Goal: Task Accomplishment & Management: Manage account settings

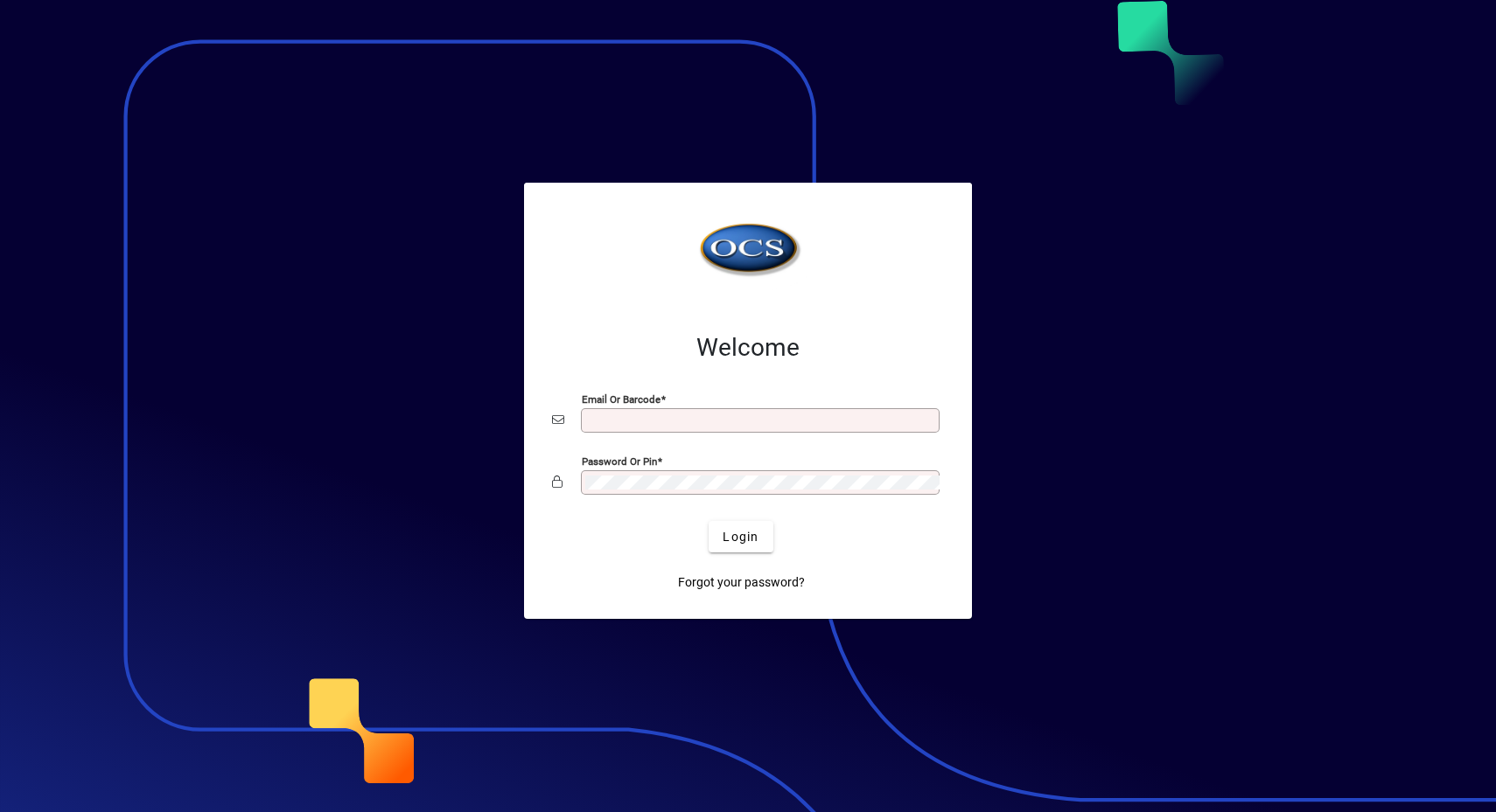
type input "**********"
click at [776, 521] on div "Login" at bounding box center [741, 537] width 392 height 32
click at [752, 535] on span "Login" at bounding box center [741, 537] width 36 height 18
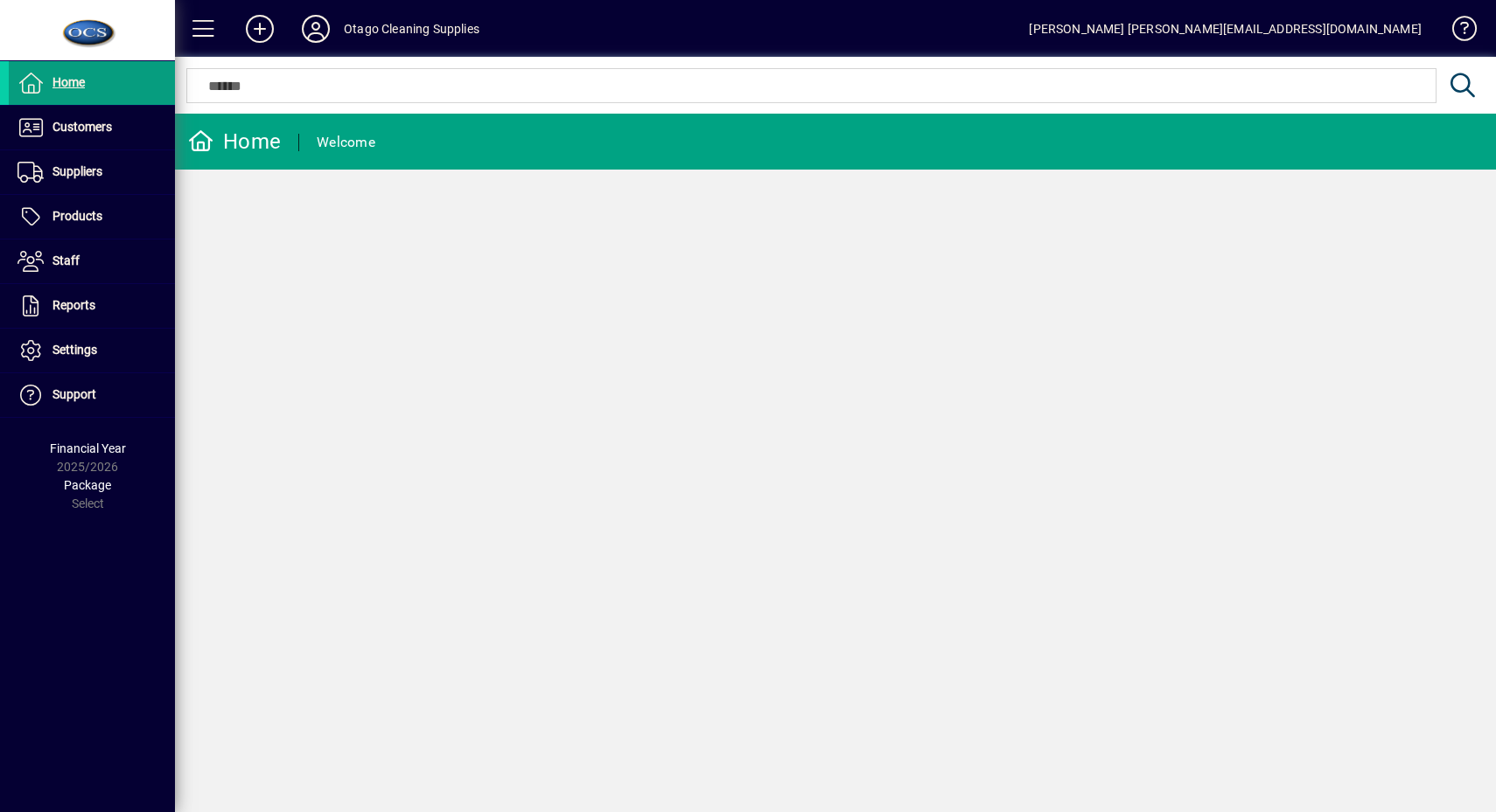
click at [78, 136] on span "Customers" at bounding box center [61, 127] width 103 height 21
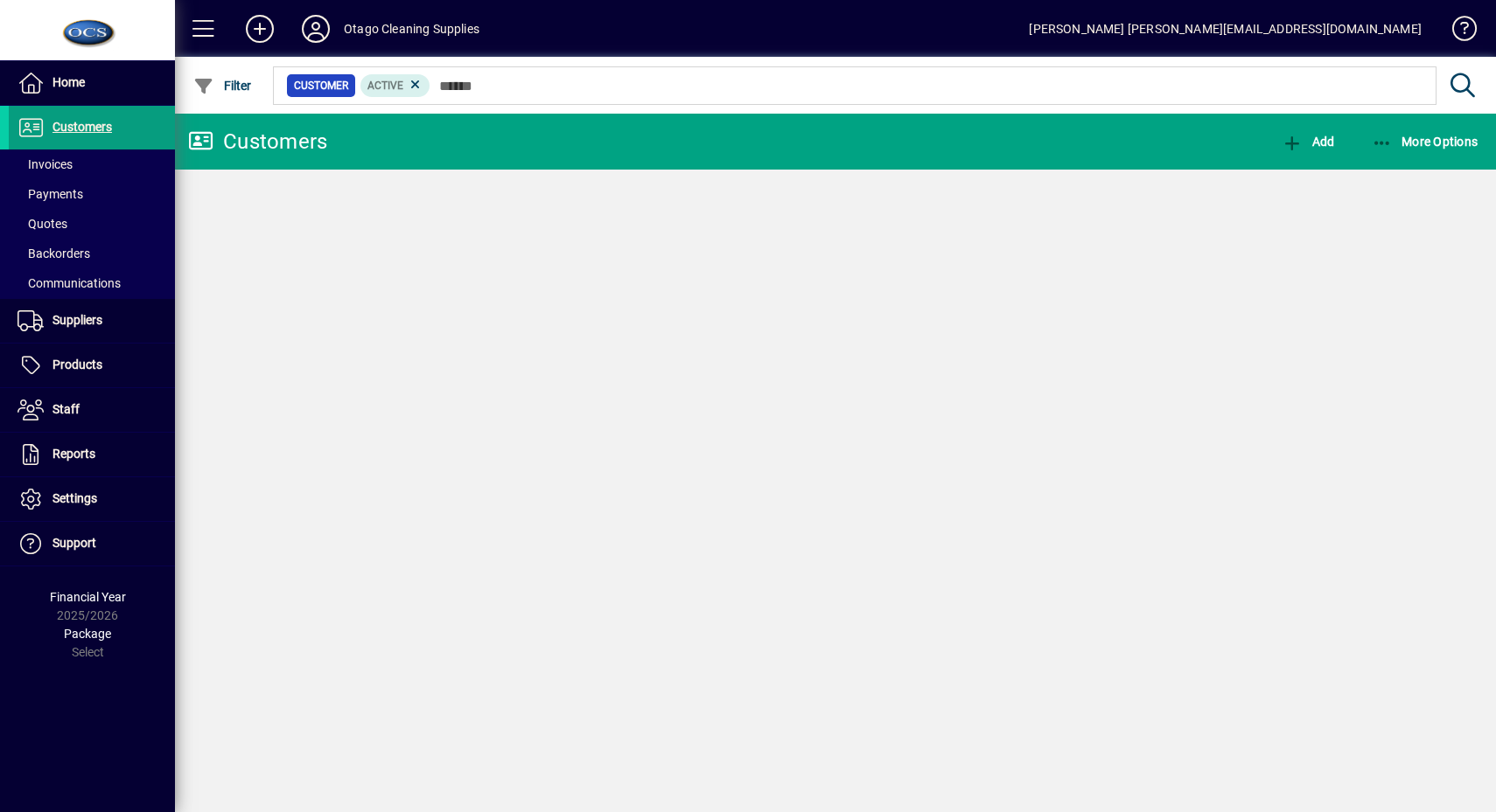
click at [83, 164] on span at bounding box center [91, 164] width 166 height 42
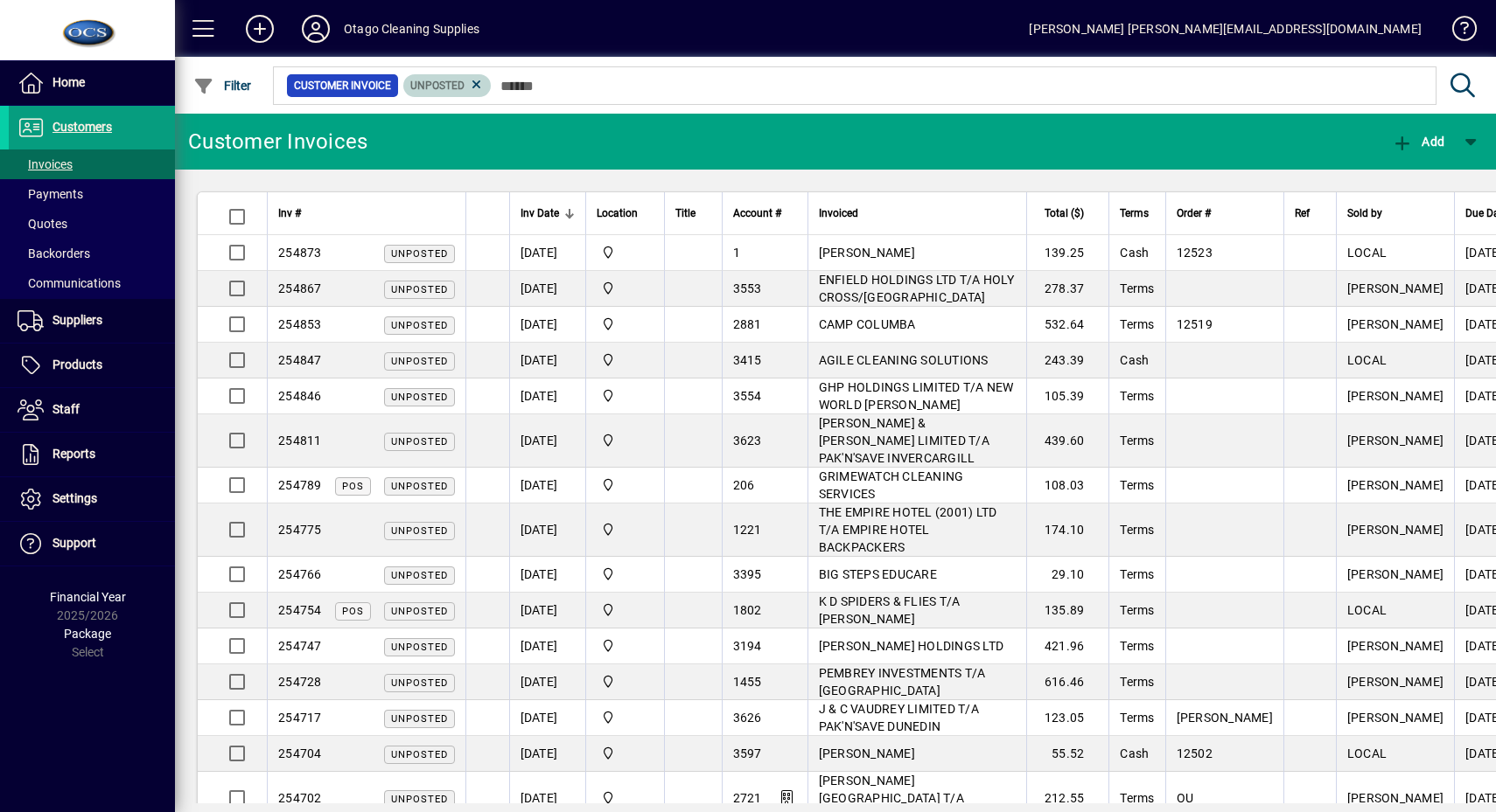
click at [473, 87] on icon at bounding box center [477, 84] width 16 height 16
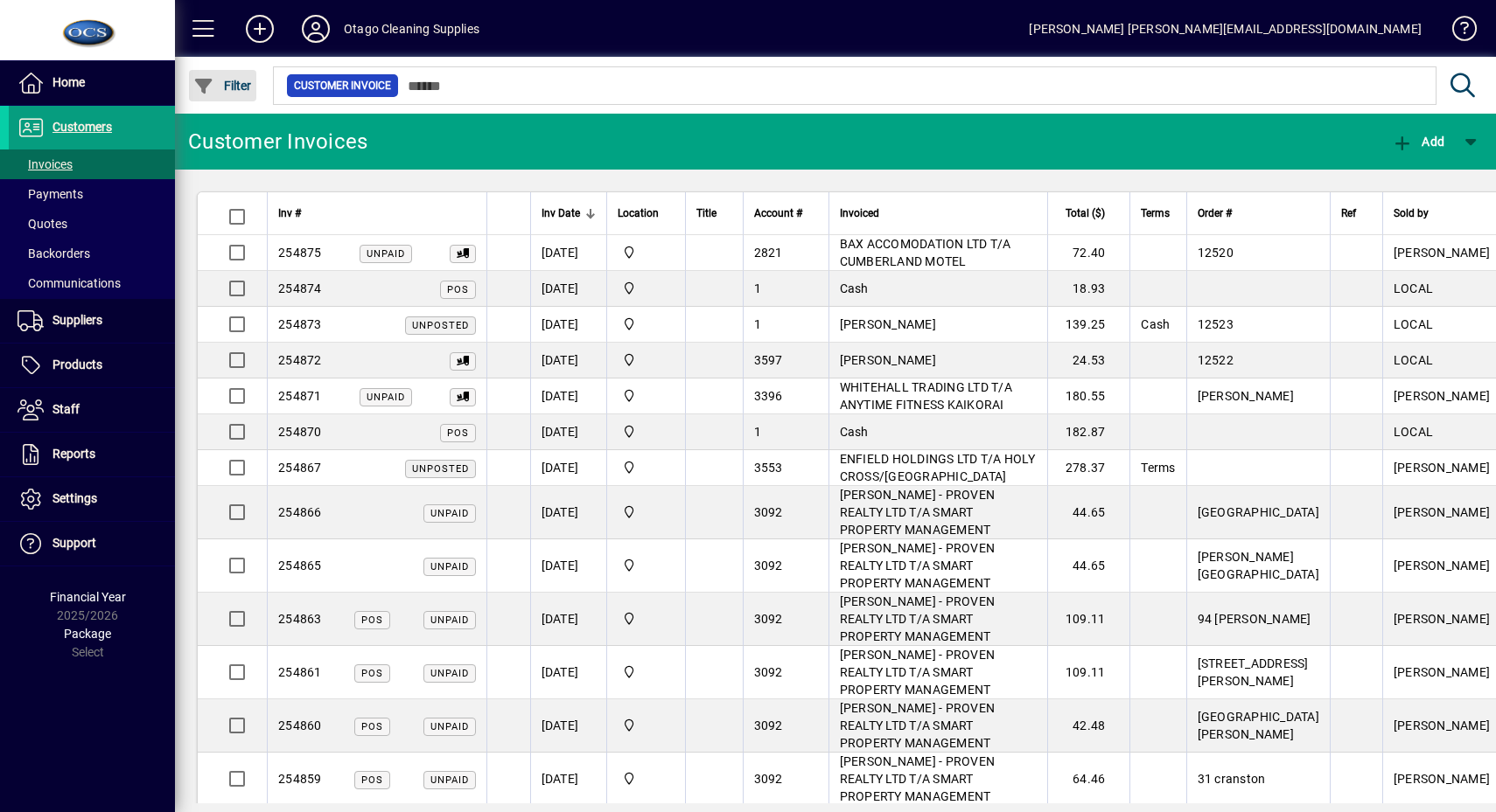
click at [237, 81] on span "Filter" at bounding box center [222, 85] width 59 height 14
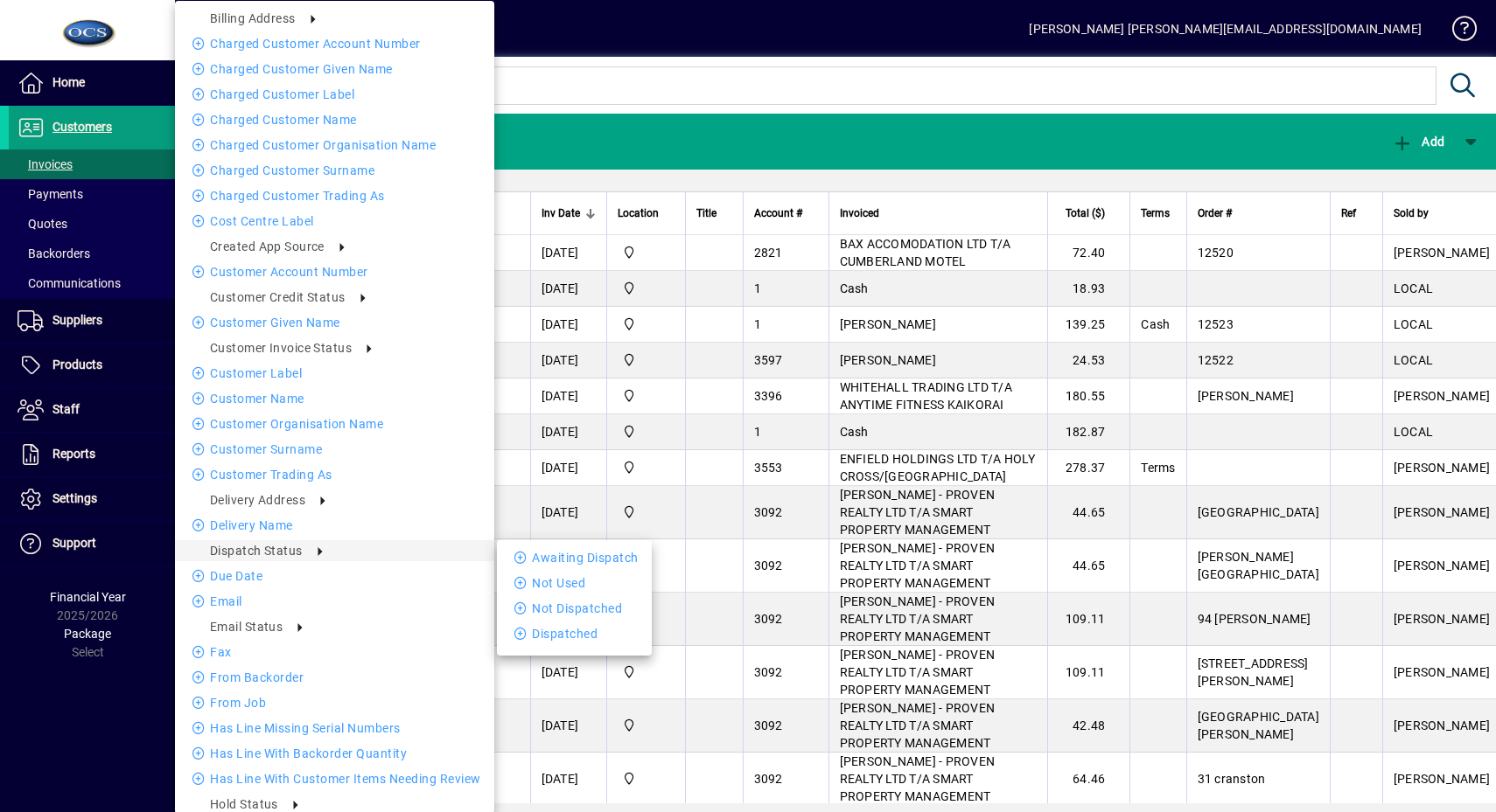
click at [499, 559] on li "Awaiting Dispatch" at bounding box center [575, 558] width 155 height 21
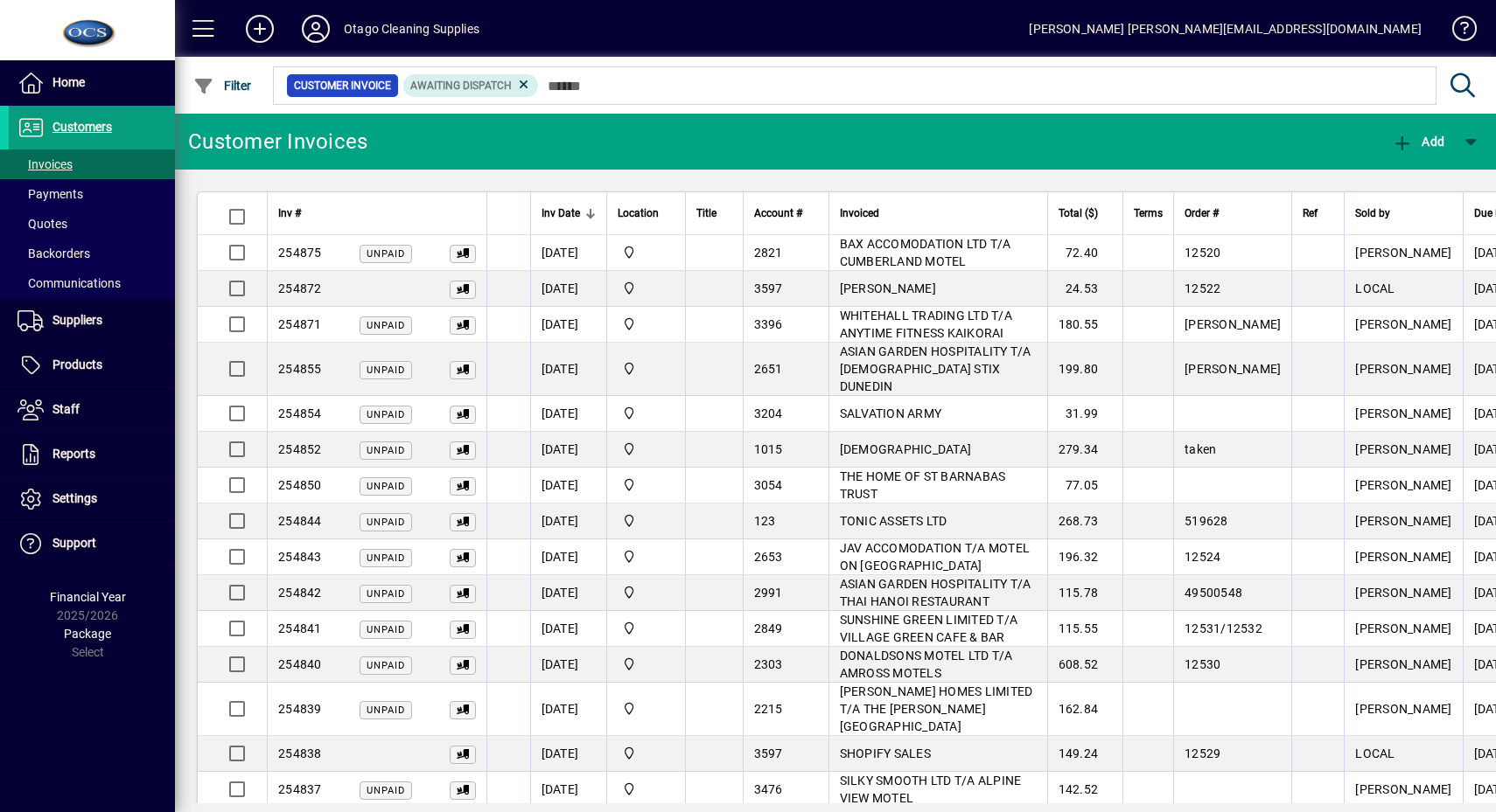
click at [191, 18] on span at bounding box center [204, 29] width 42 height 42
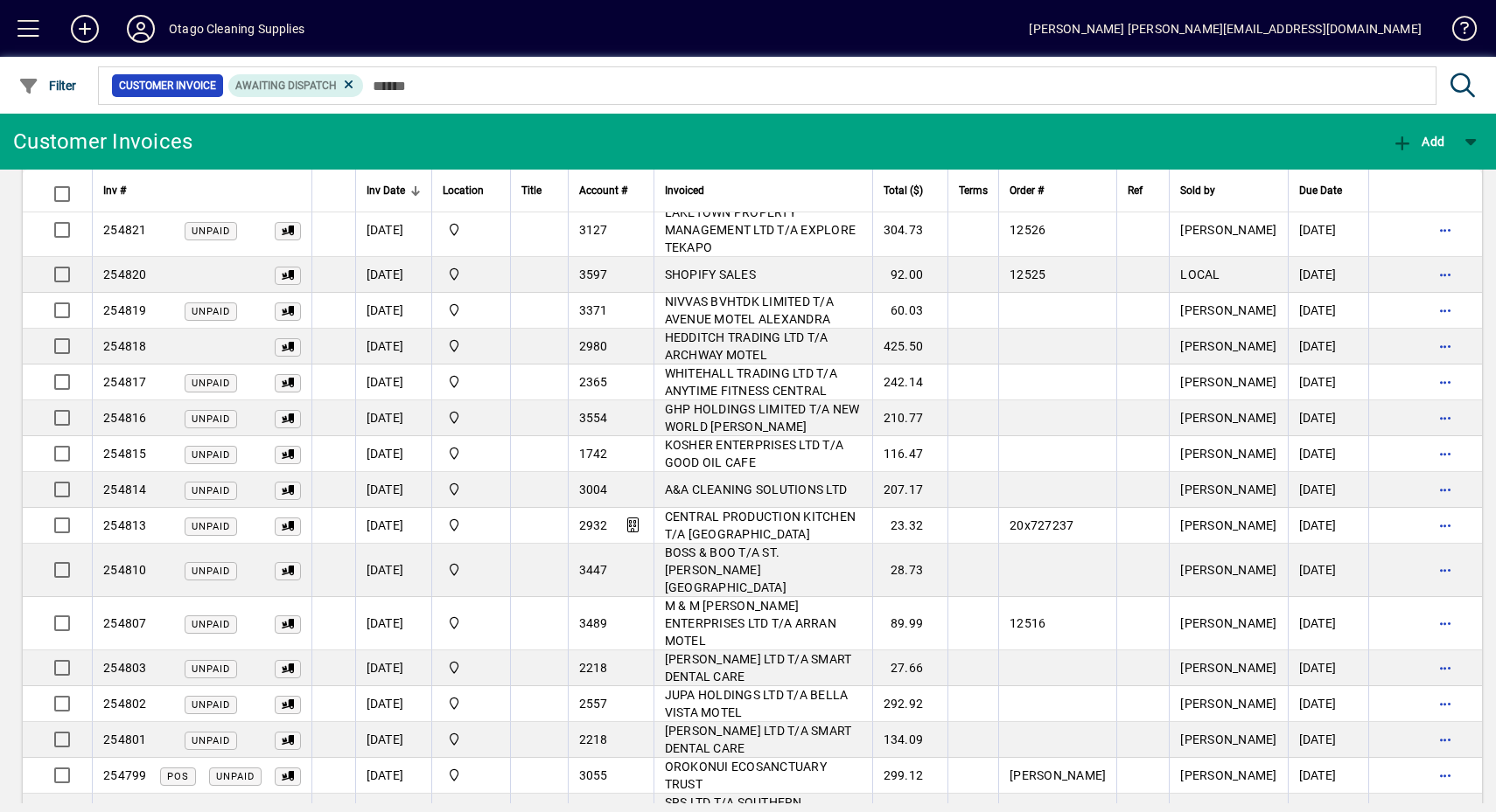
scroll to position [678, 0]
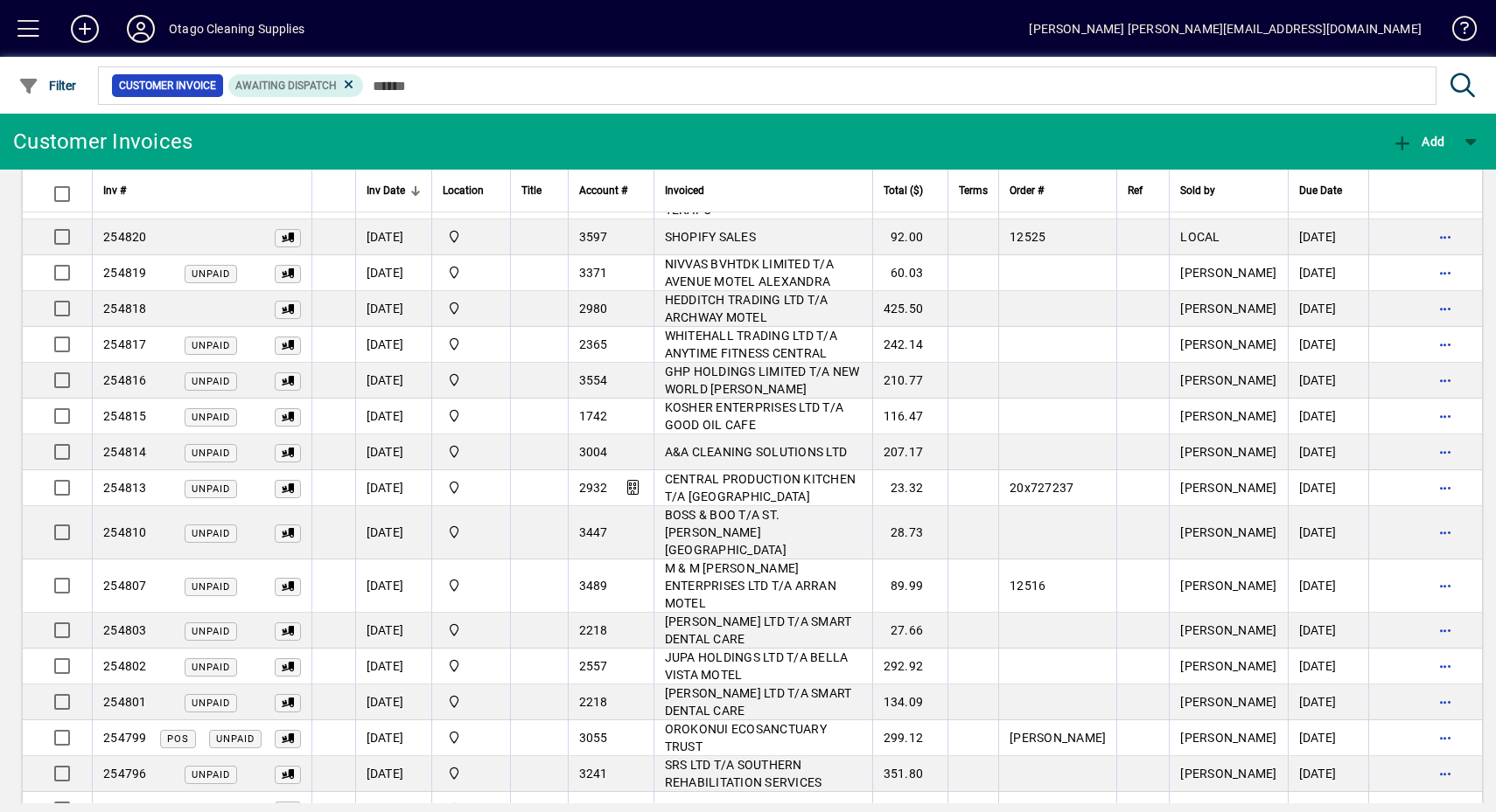
click at [607, 434] on td "3004" at bounding box center [610, 452] width 85 height 36
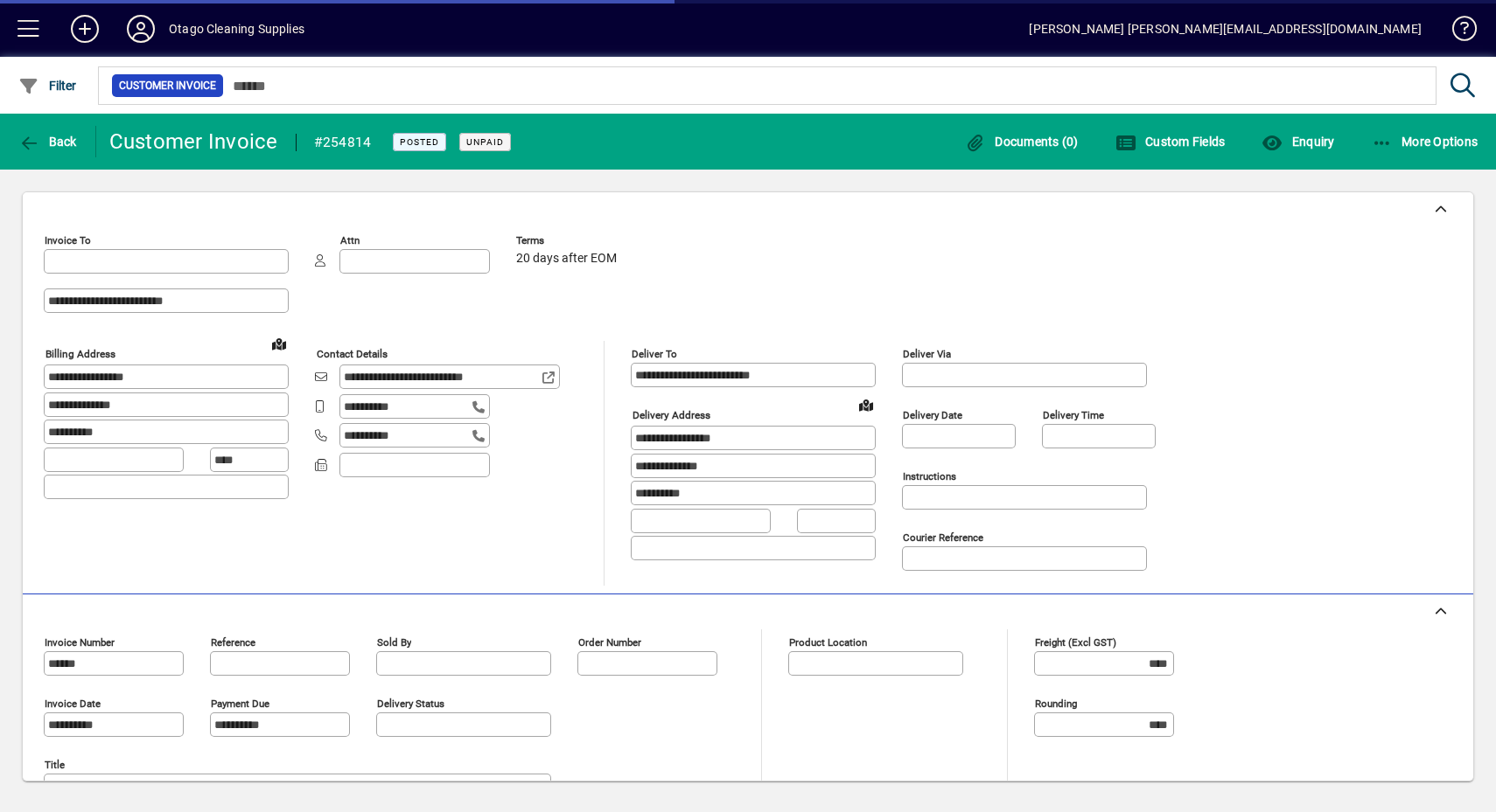
type input "**********"
click at [56, 129] on span "button" at bounding box center [48, 141] width 68 height 42
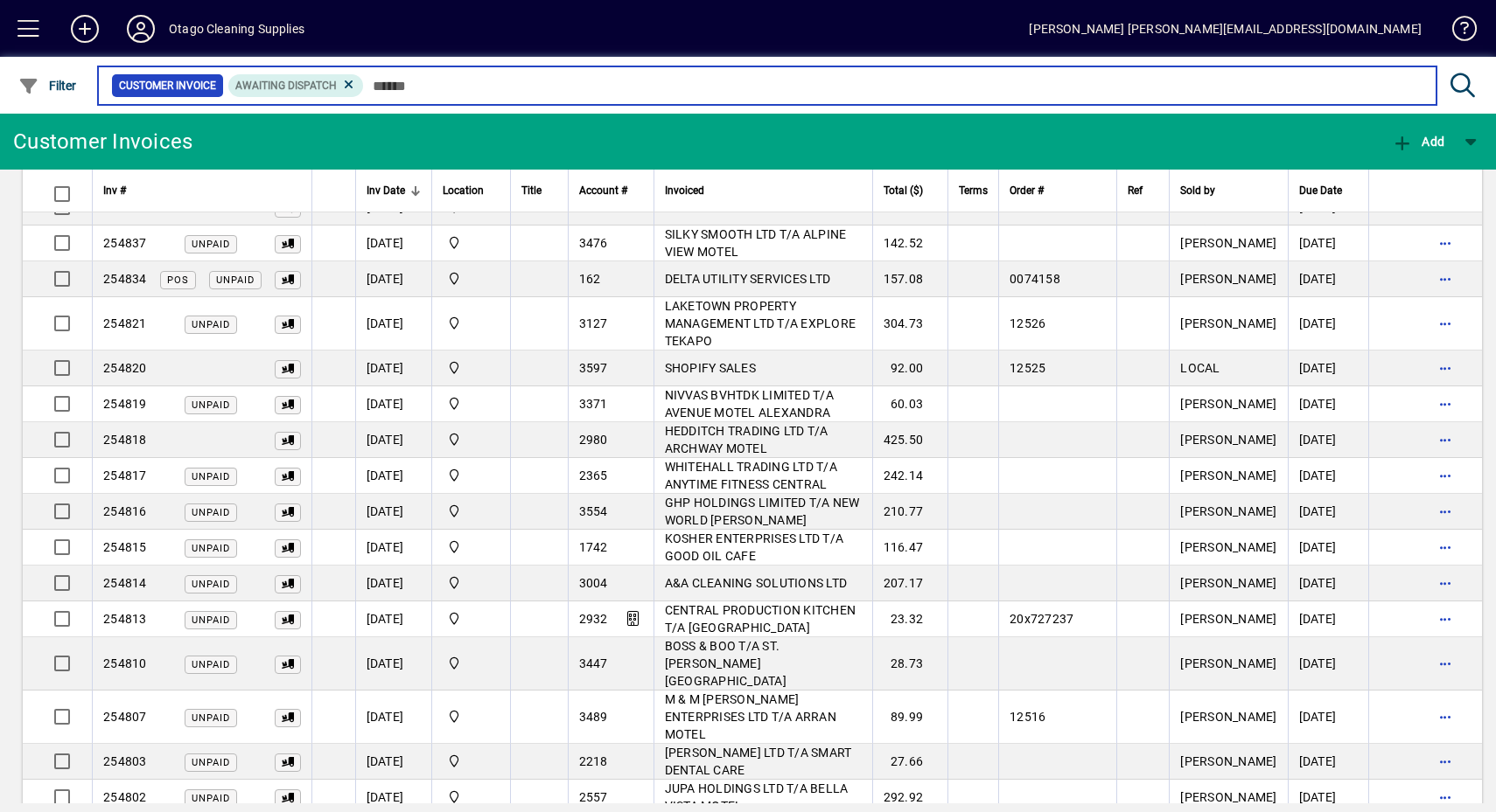
scroll to position [678, 0]
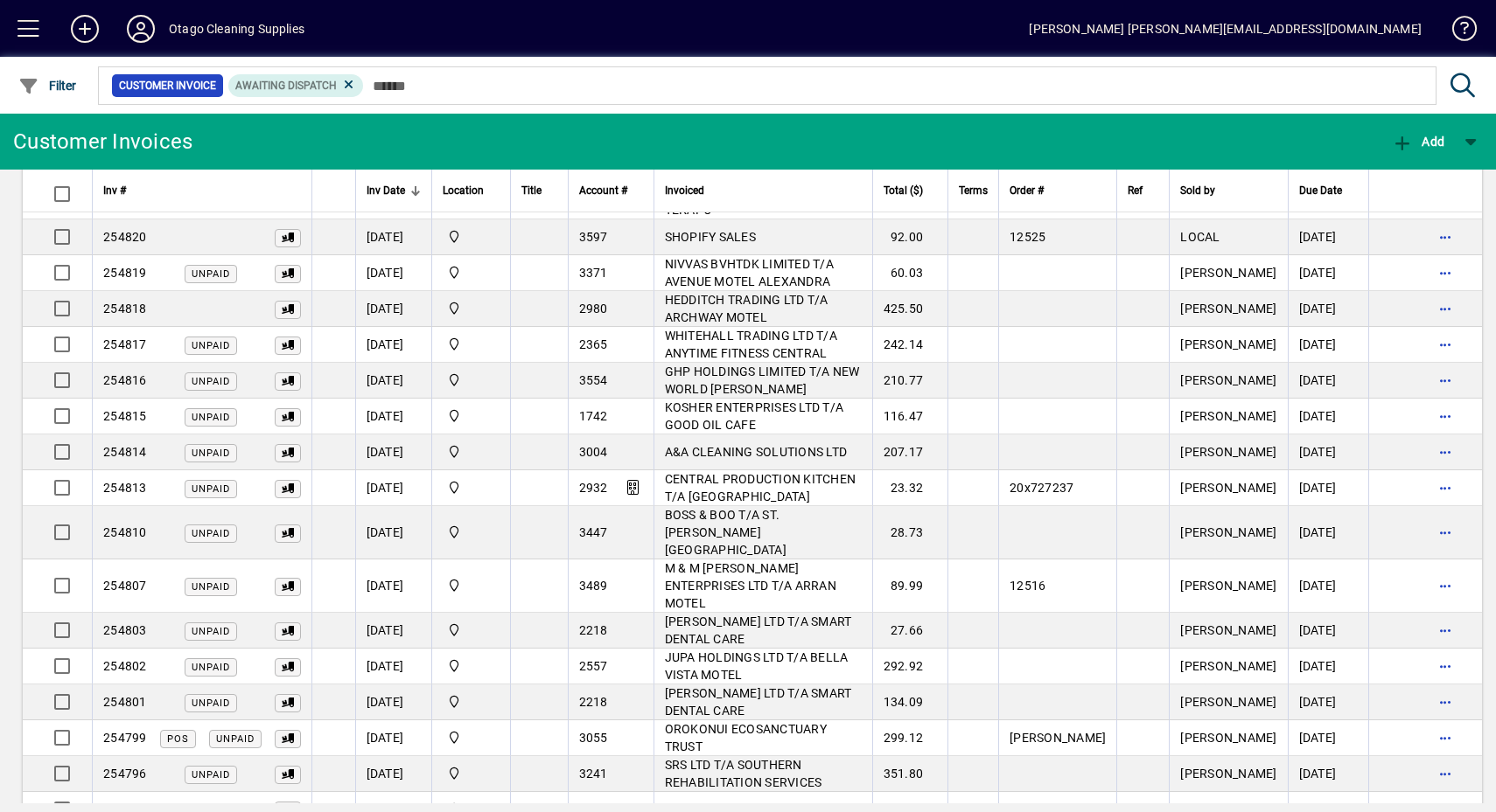
click at [1424, 789] on span "button" at bounding box center [1445, 810] width 42 height 42
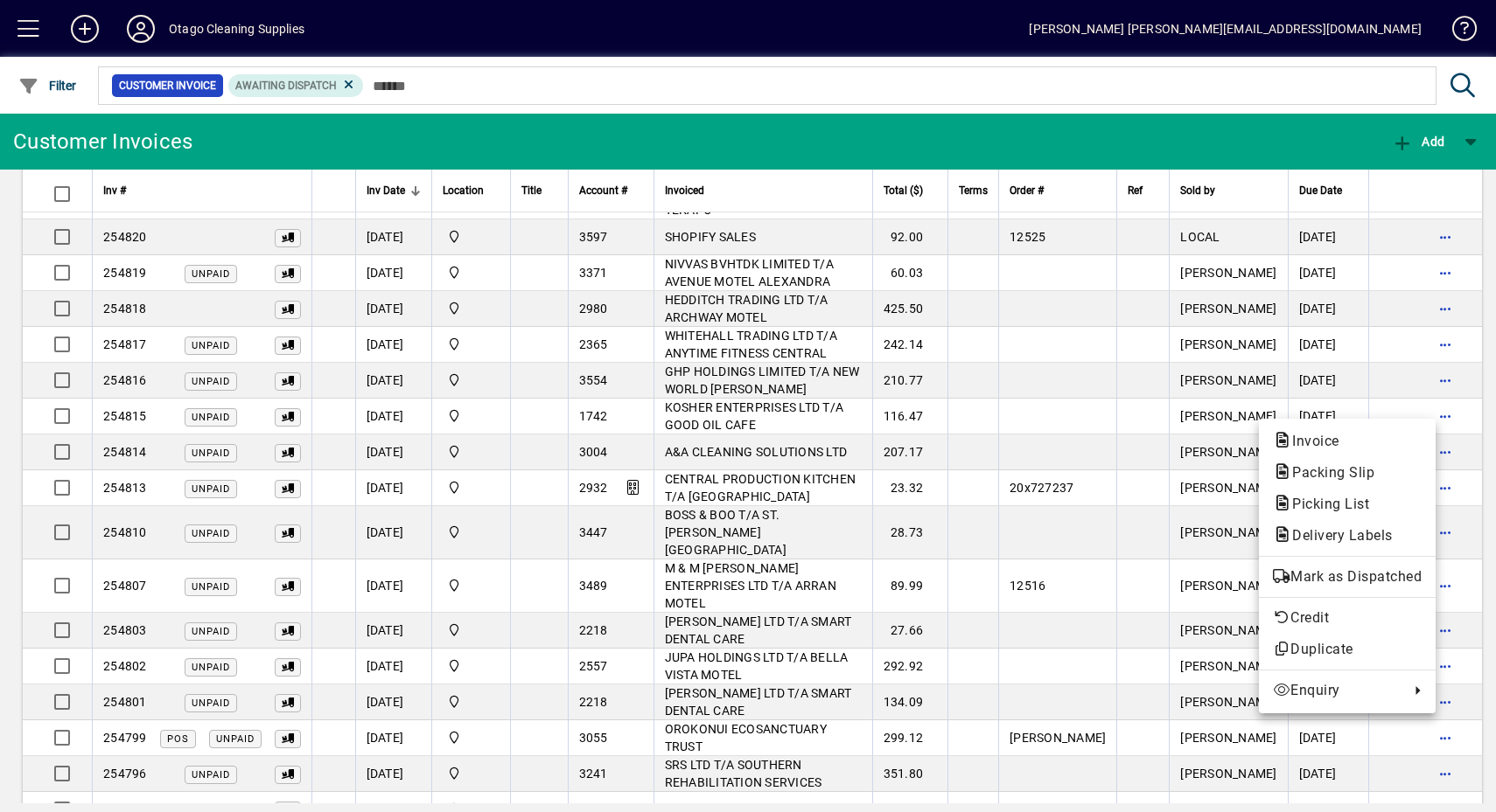
click at [1347, 573] on span "Mark as Dispatched" at bounding box center [1347, 576] width 149 height 21
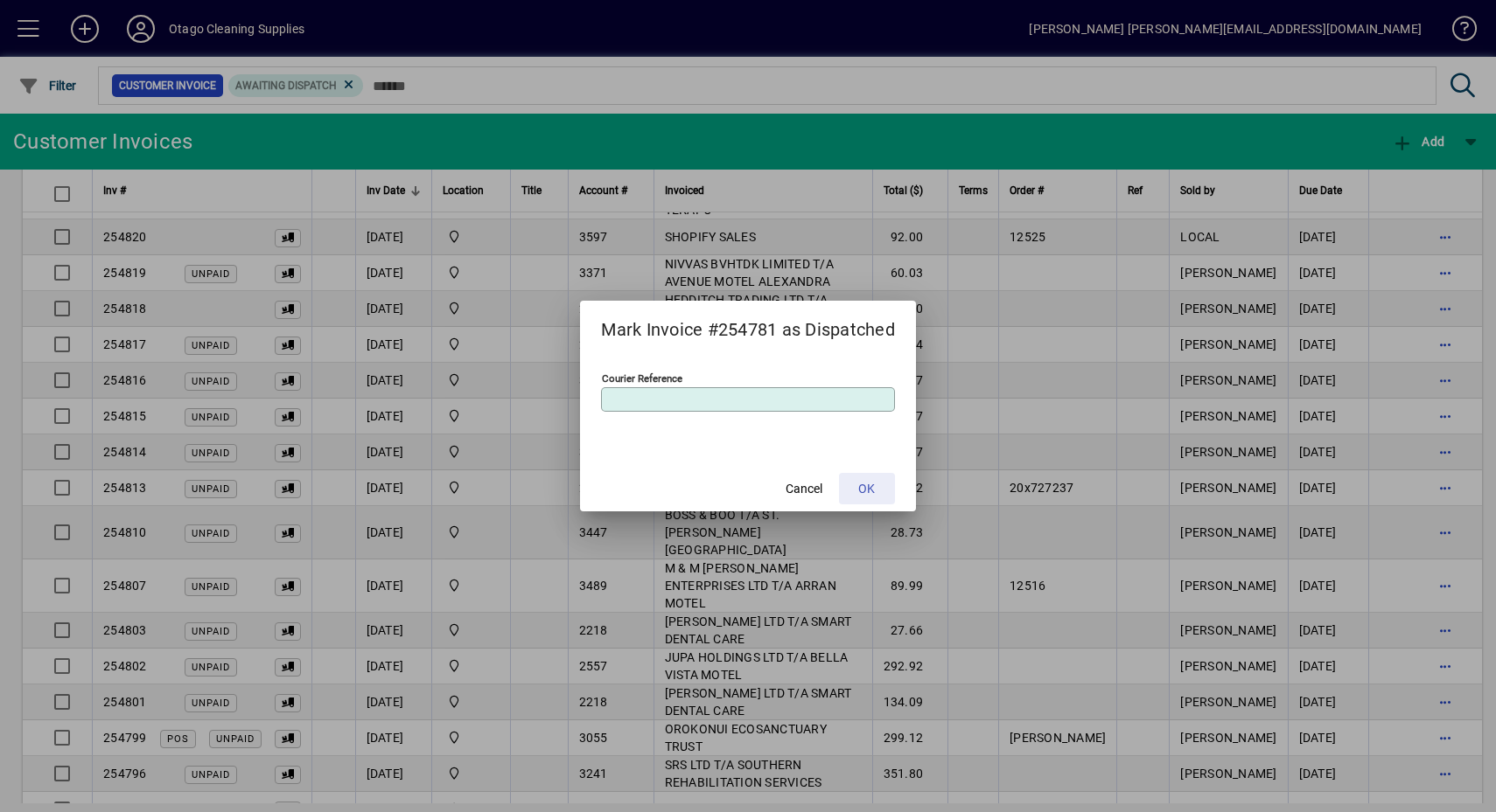
click at [869, 489] on span "OK" at bounding box center [866, 489] width 17 height 18
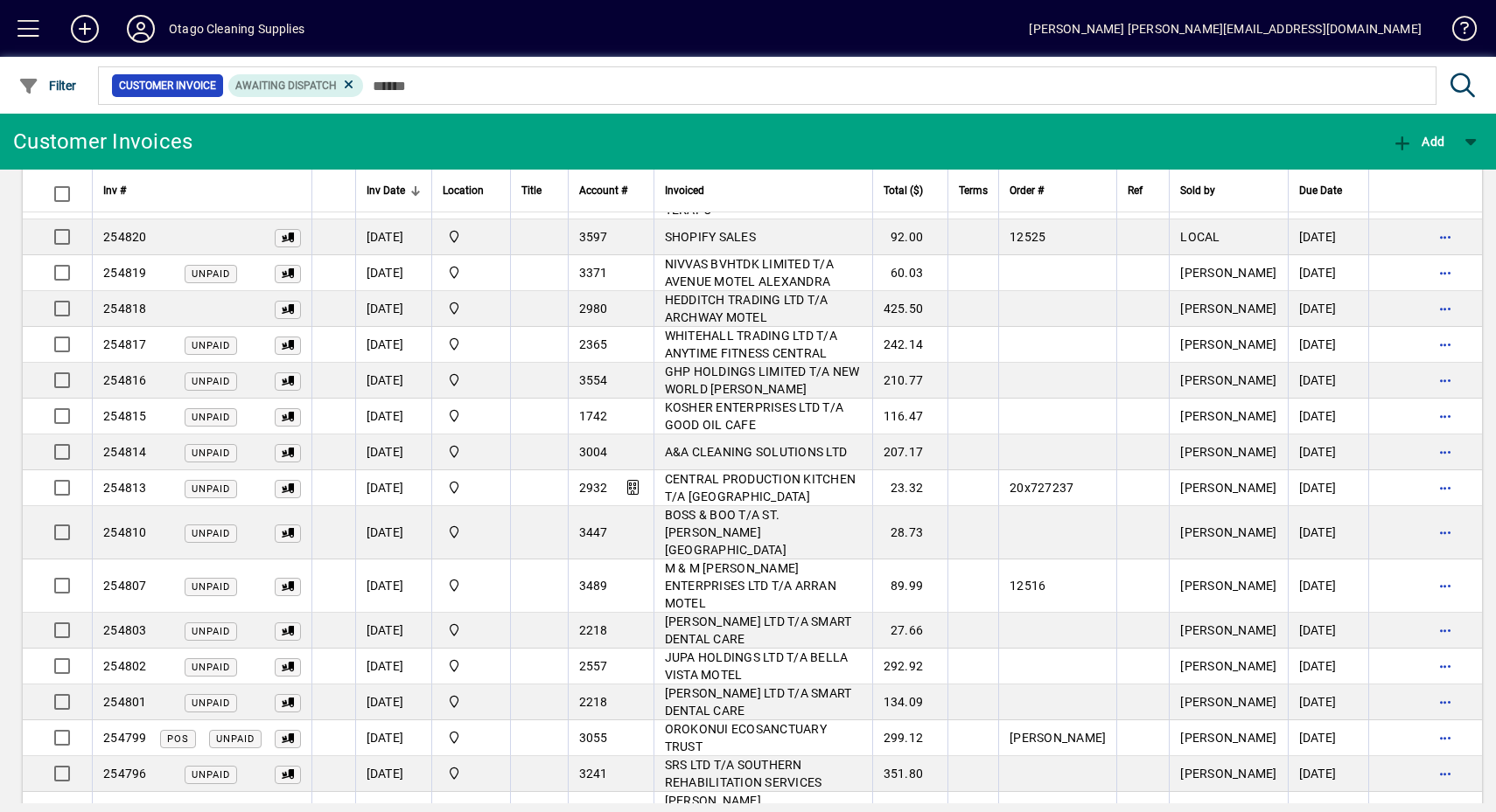
scroll to position [643, 0]
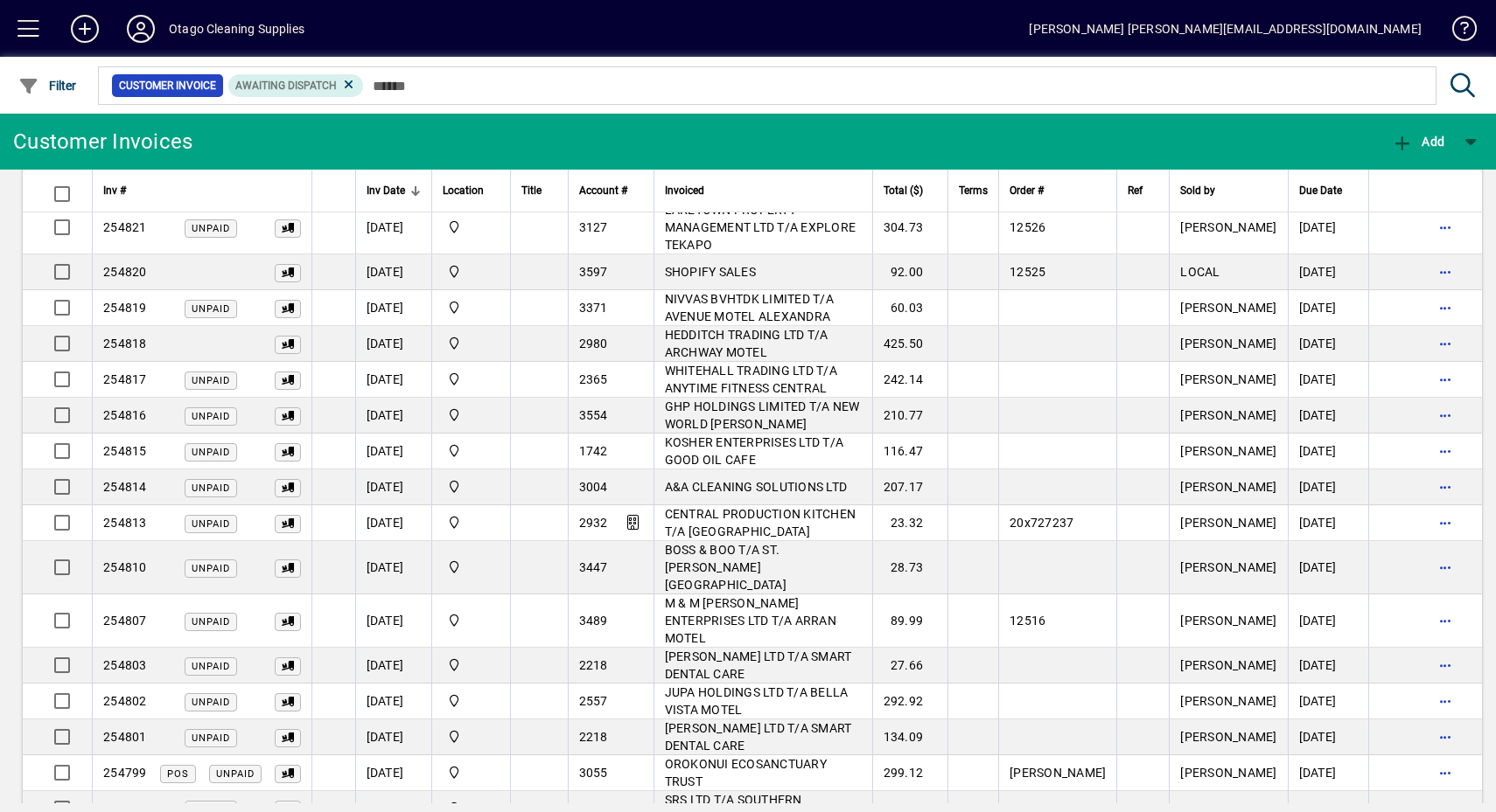
click at [1424, 788] on span "button" at bounding box center [1445, 809] width 42 height 42
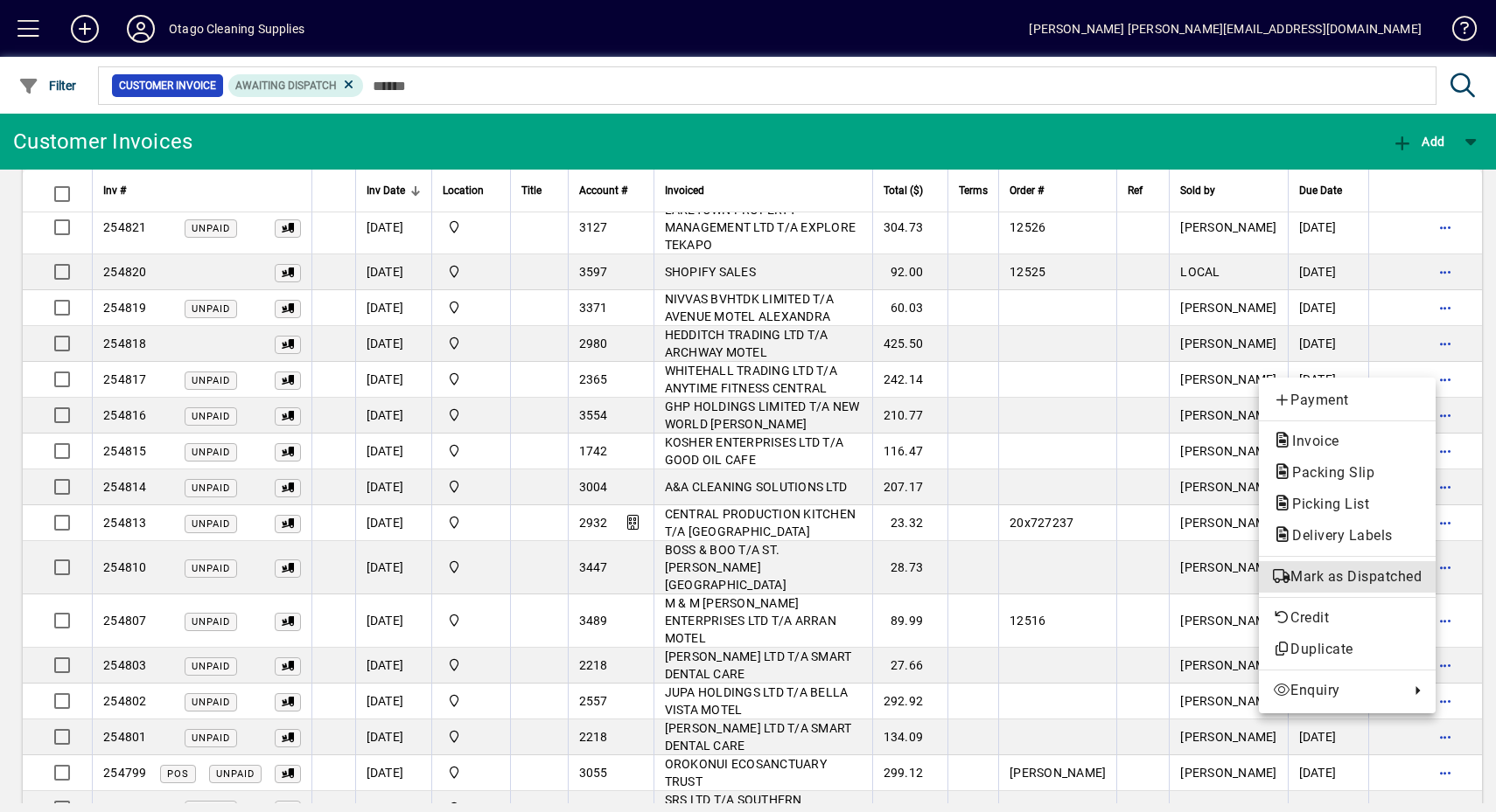
click at [1385, 591] on button "Mark as Dispatched" at bounding box center [1347, 577] width 177 height 32
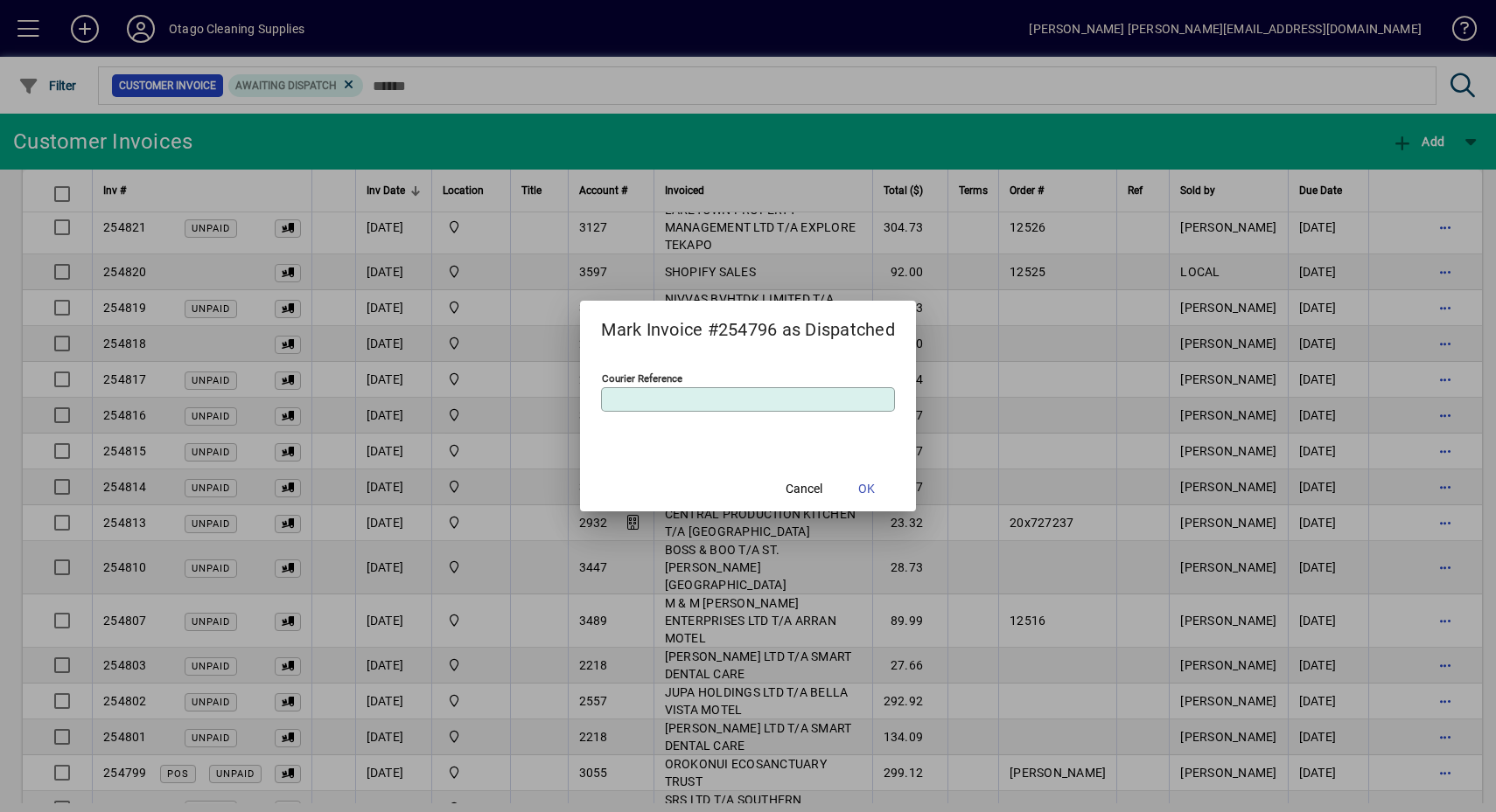
click at [859, 483] on span at bounding box center [867, 489] width 56 height 42
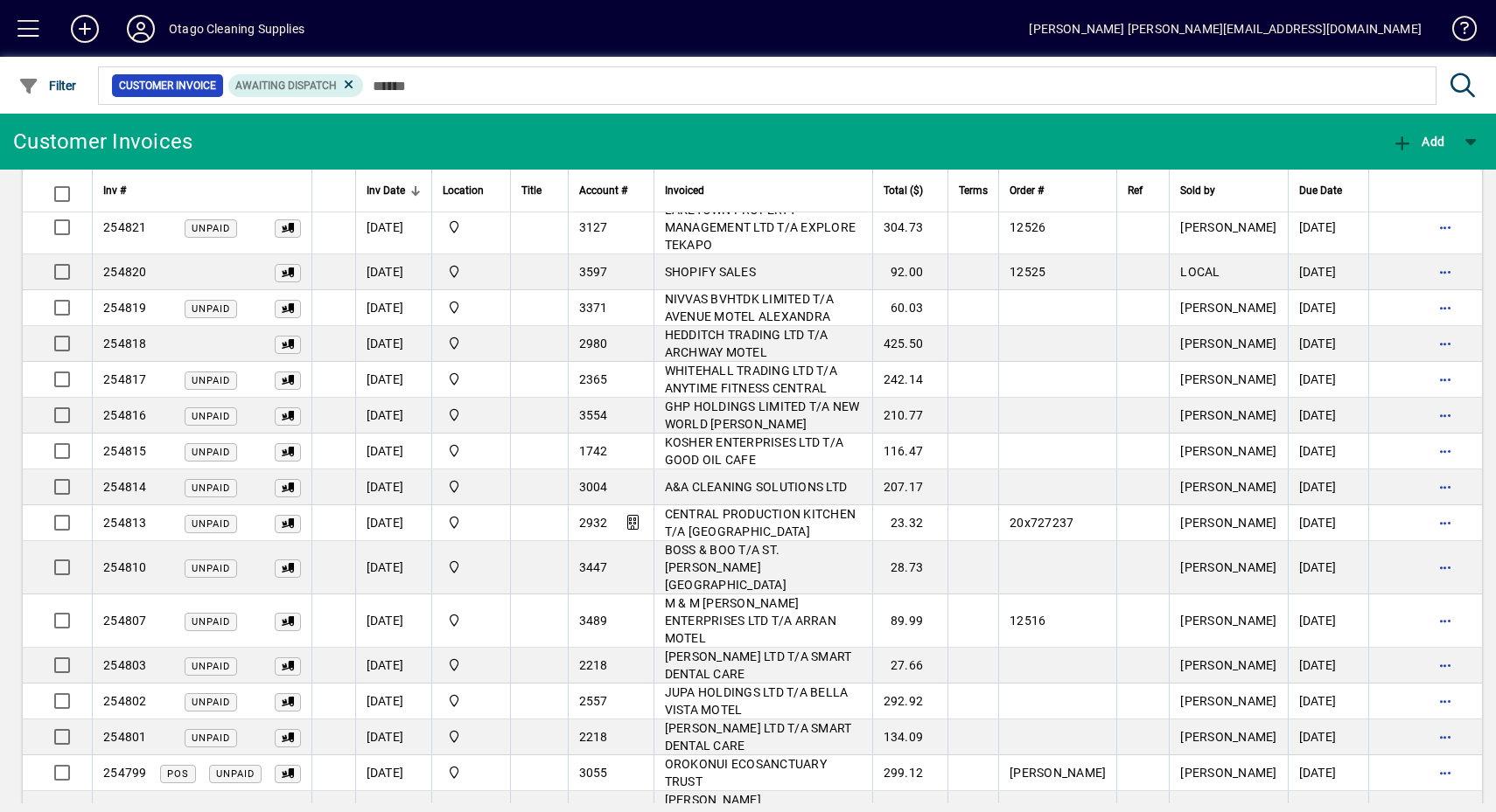
scroll to position [607, 0]
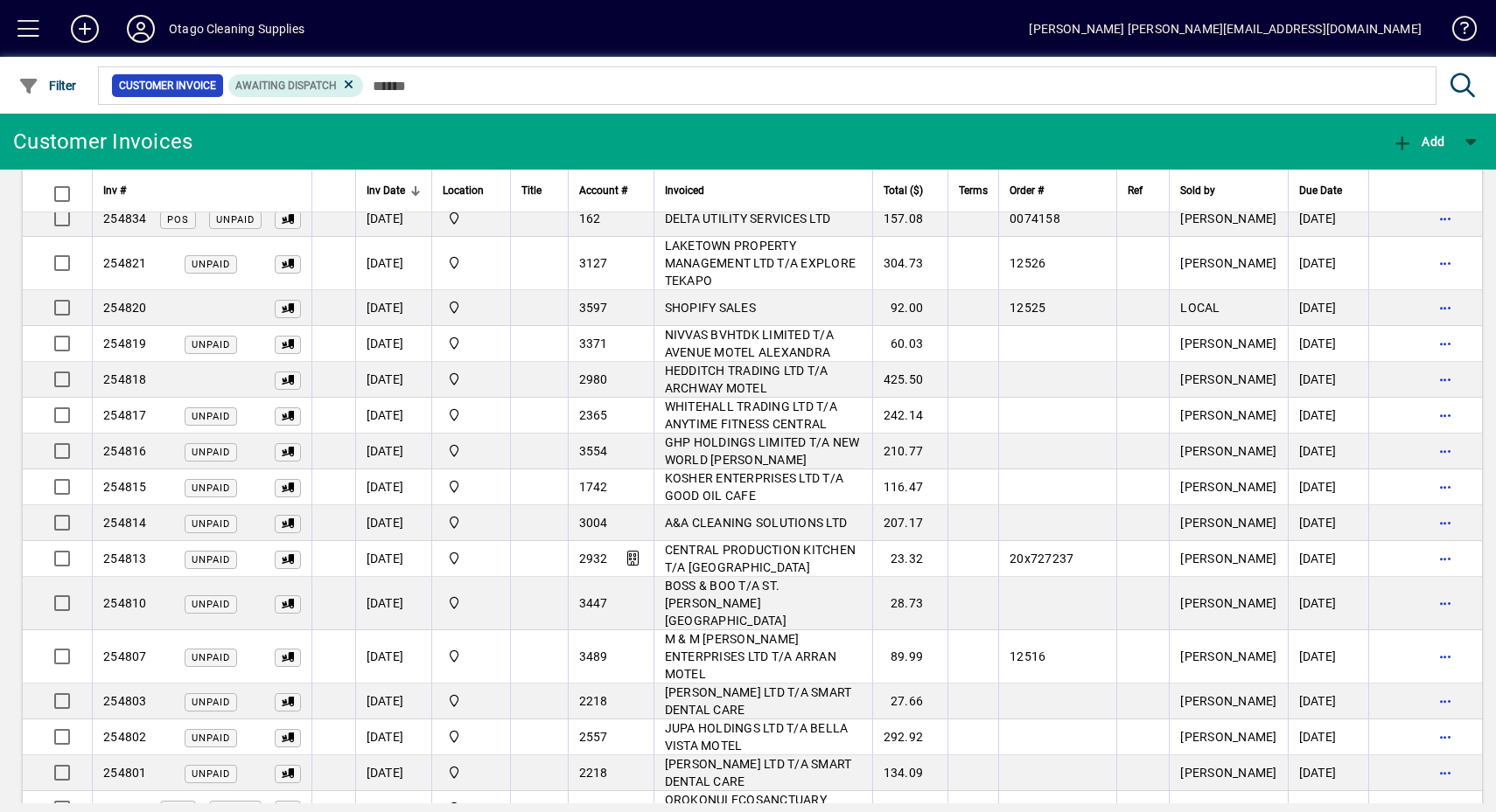
click at [1424, 788] on span "button" at bounding box center [1445, 809] width 42 height 42
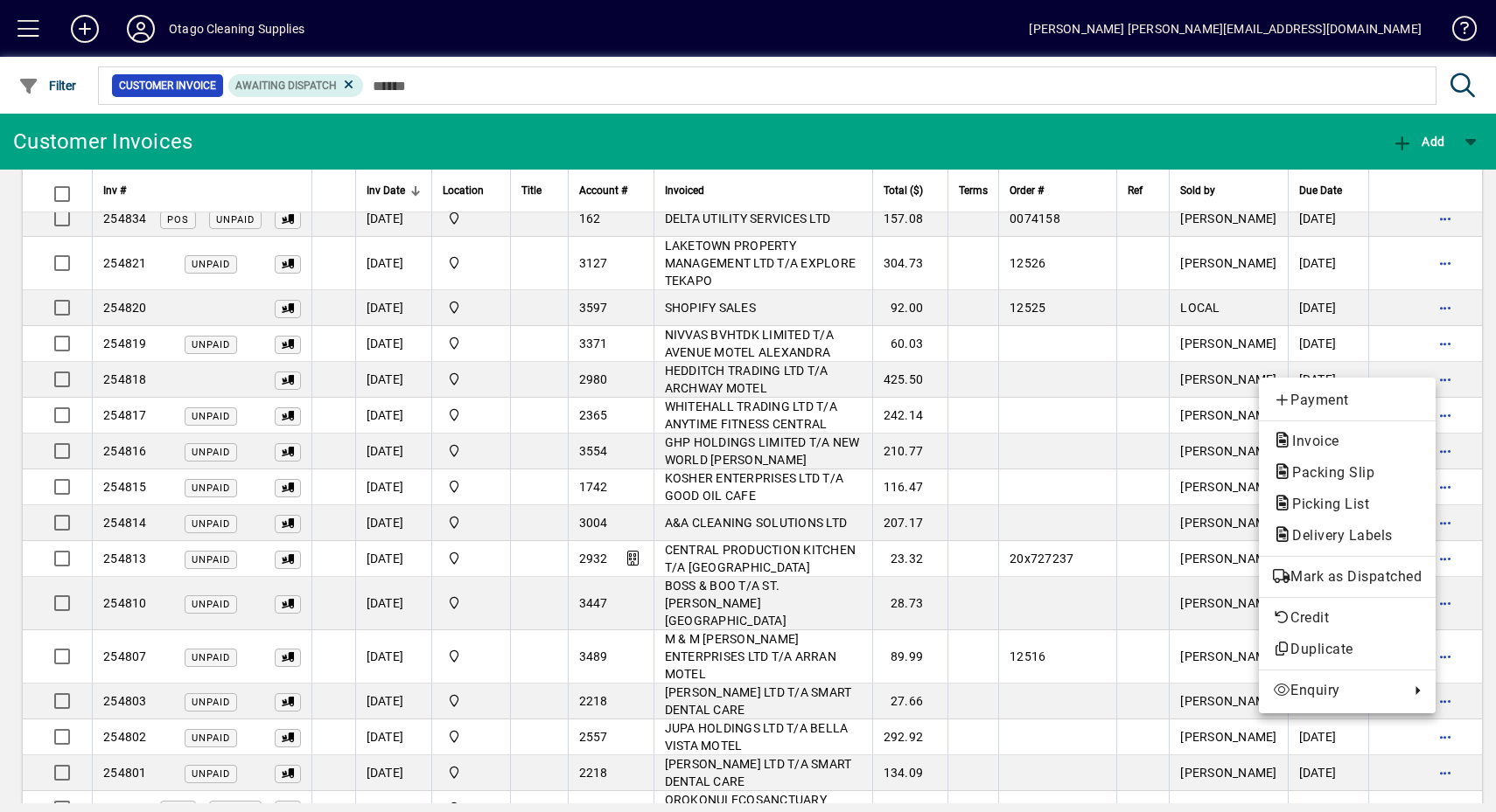
click at [1369, 573] on span "Mark as Dispatched" at bounding box center [1347, 576] width 149 height 21
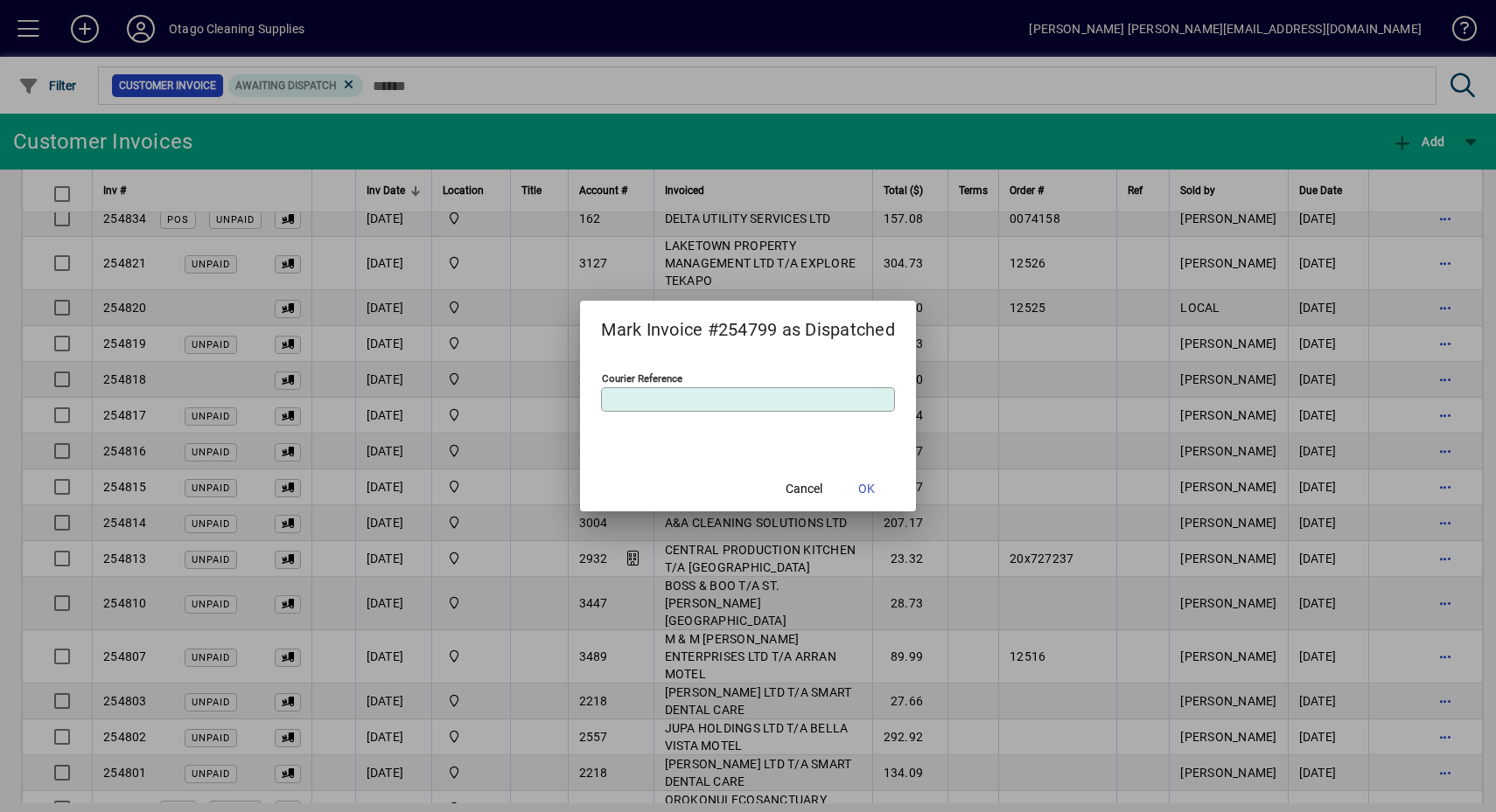
click at [864, 478] on span at bounding box center [867, 489] width 56 height 42
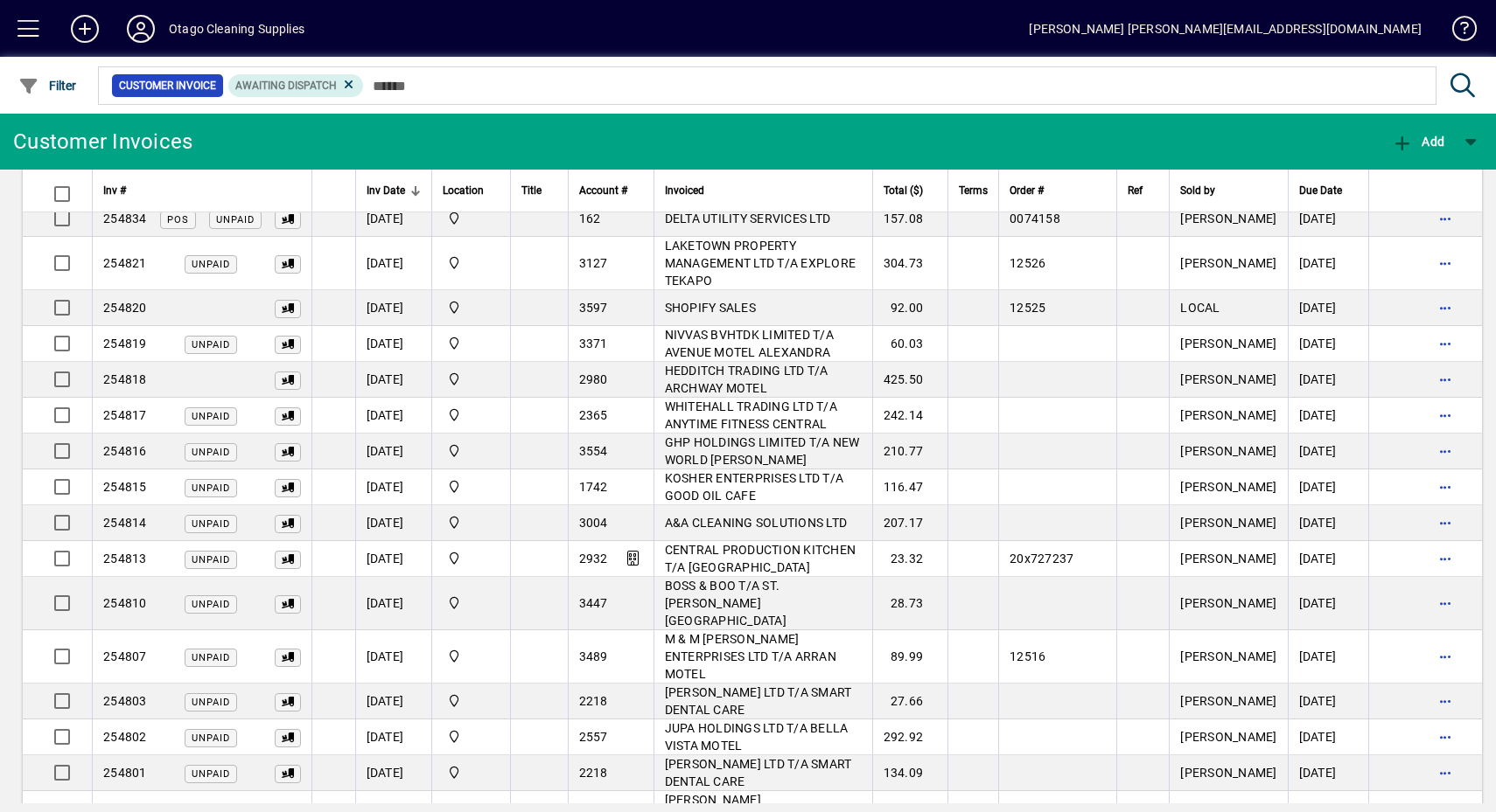
scroll to position [571, 0]
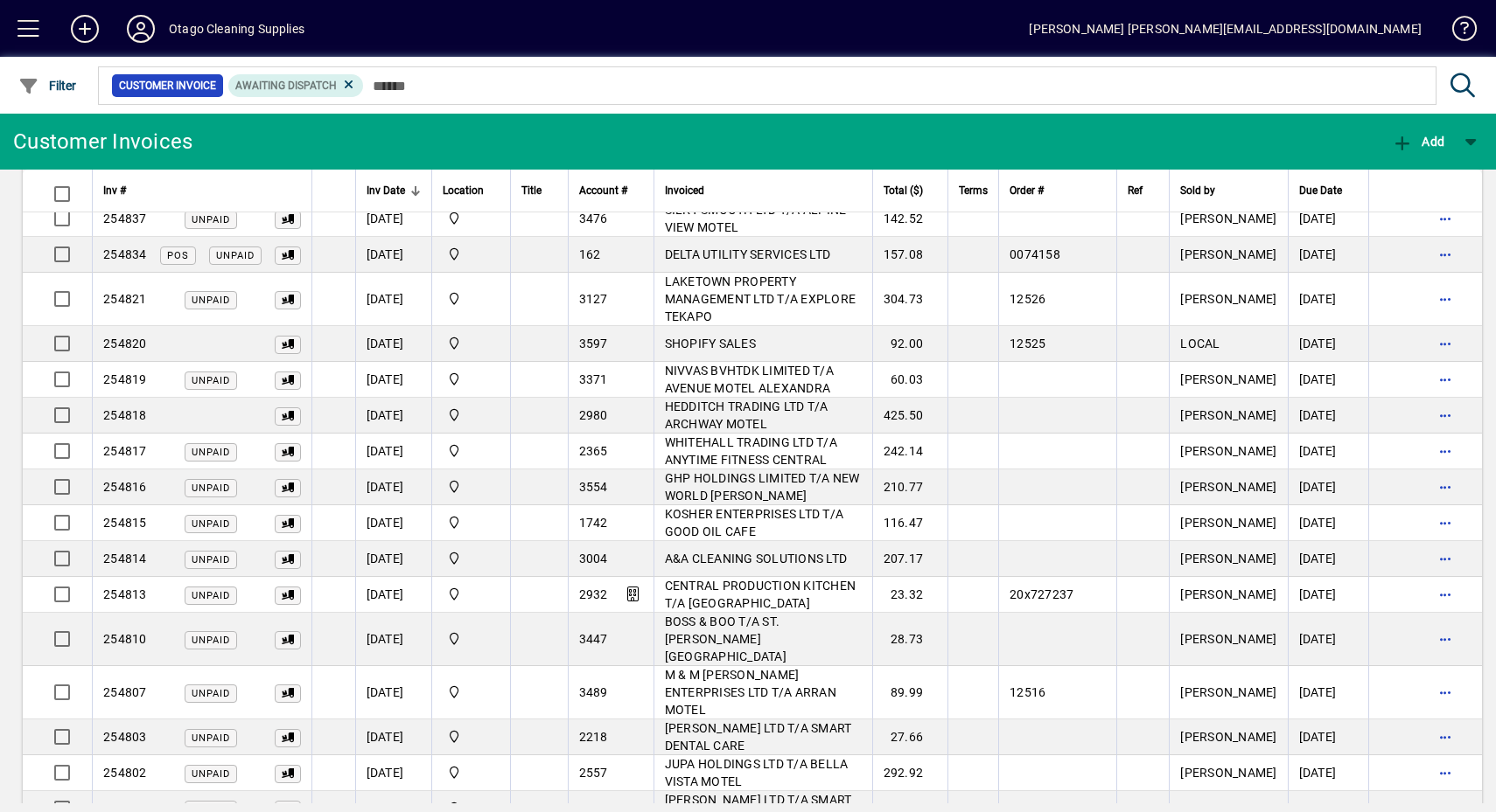
click at [1424, 538] on span "button" at bounding box center [1445, 559] width 42 height 42
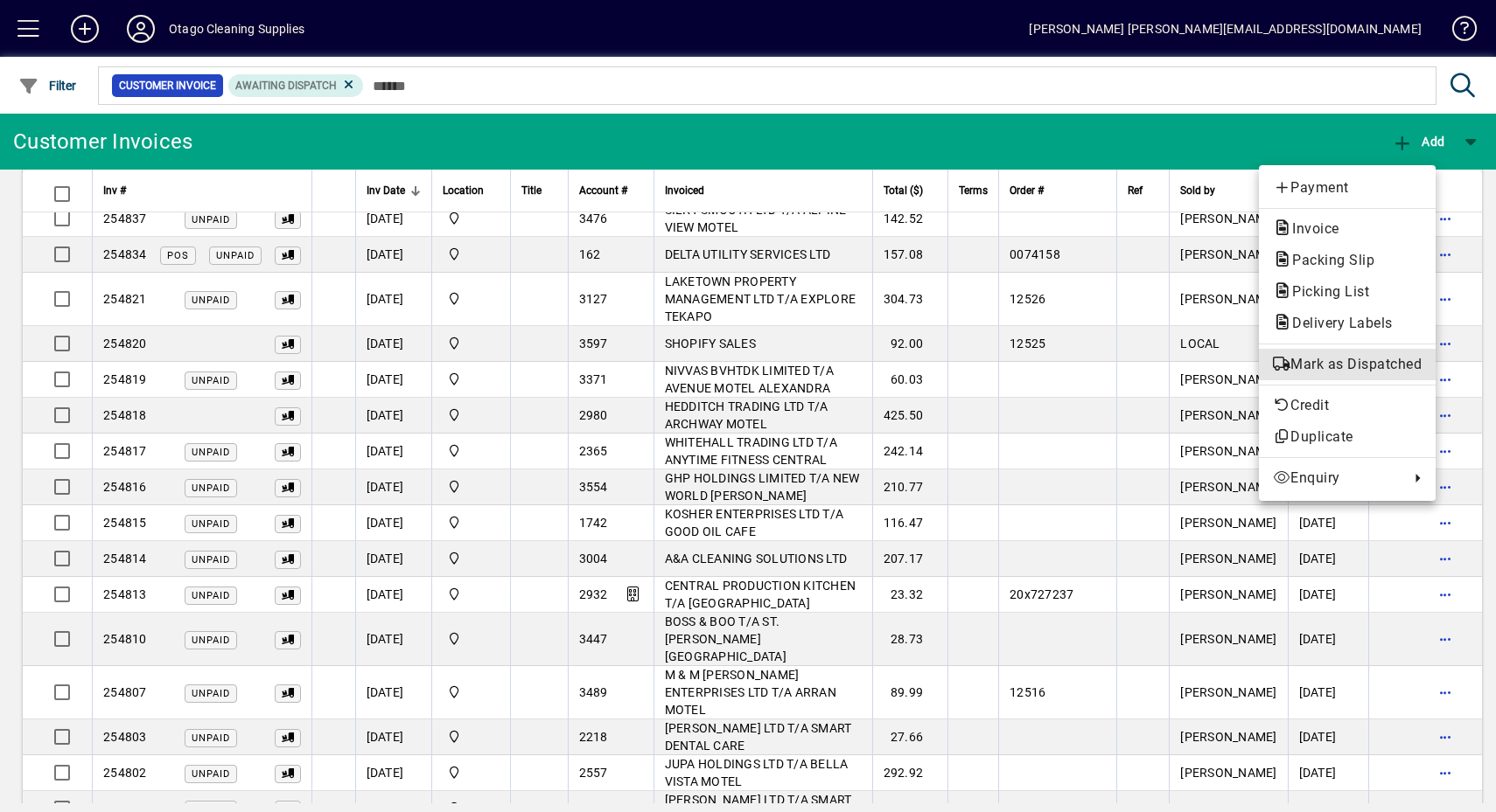
click at [1374, 369] on span "Mark as Dispatched" at bounding box center [1347, 364] width 149 height 21
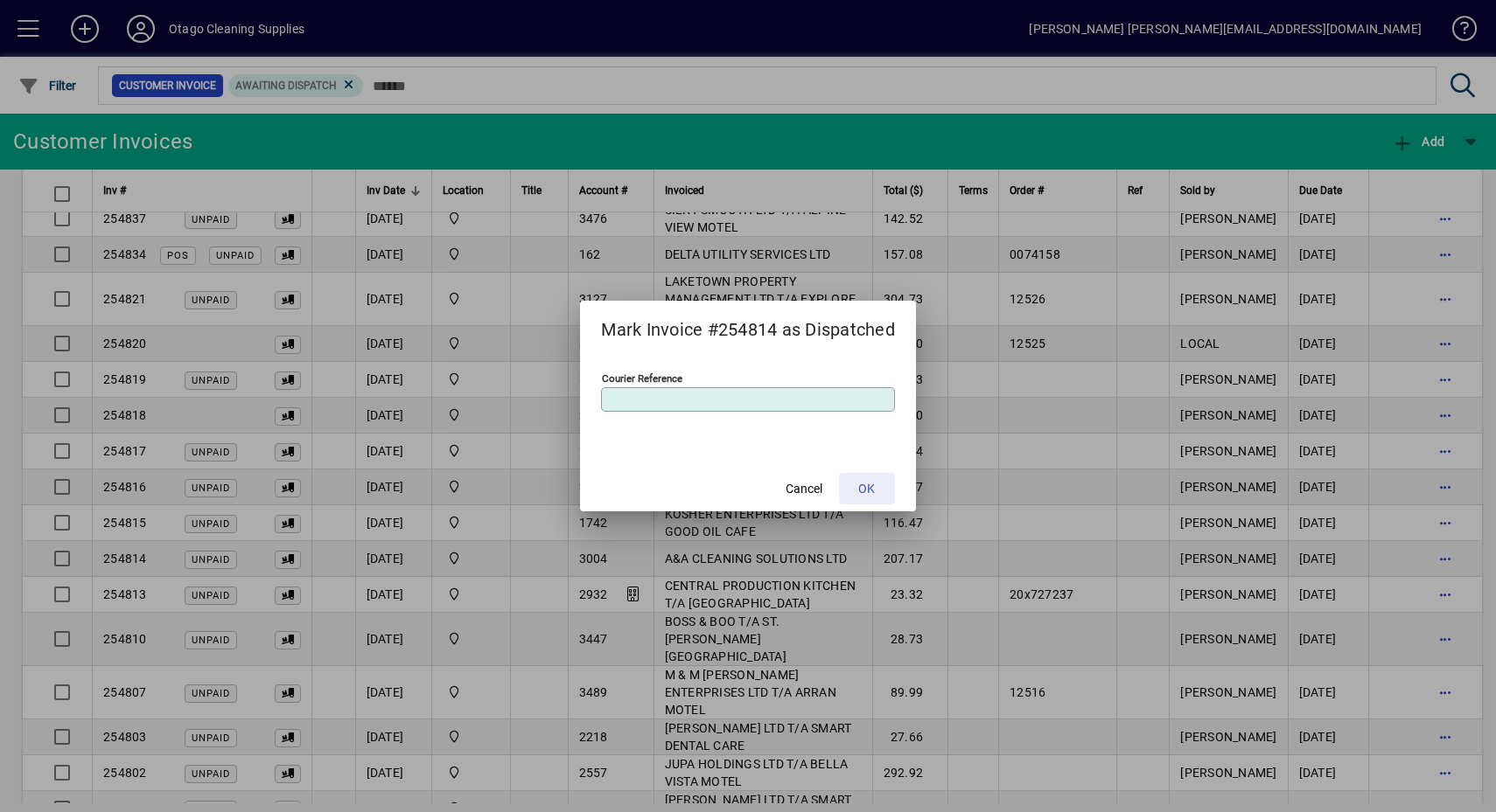
click at [863, 475] on span at bounding box center [867, 489] width 56 height 42
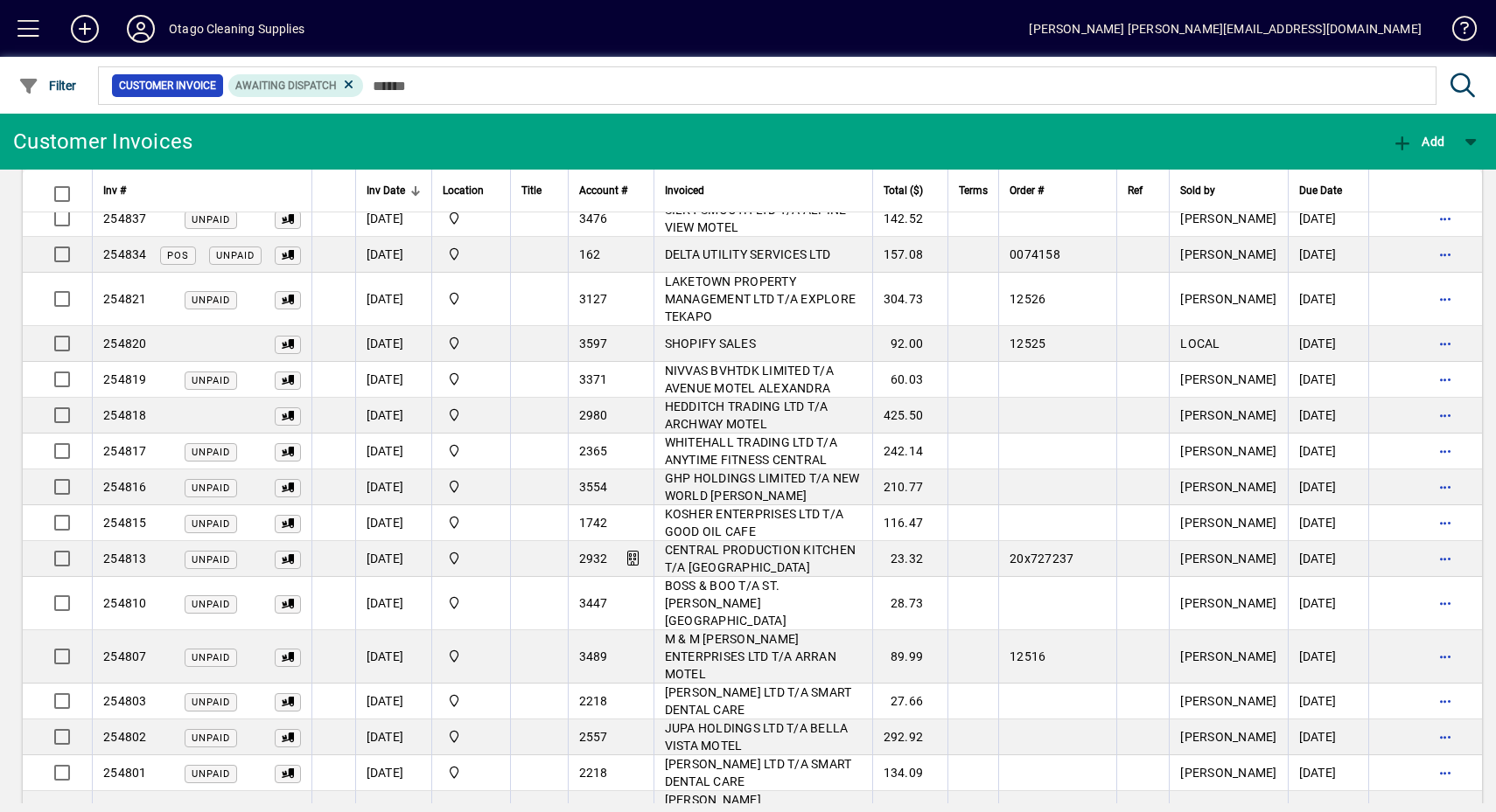
scroll to position [536, 0]
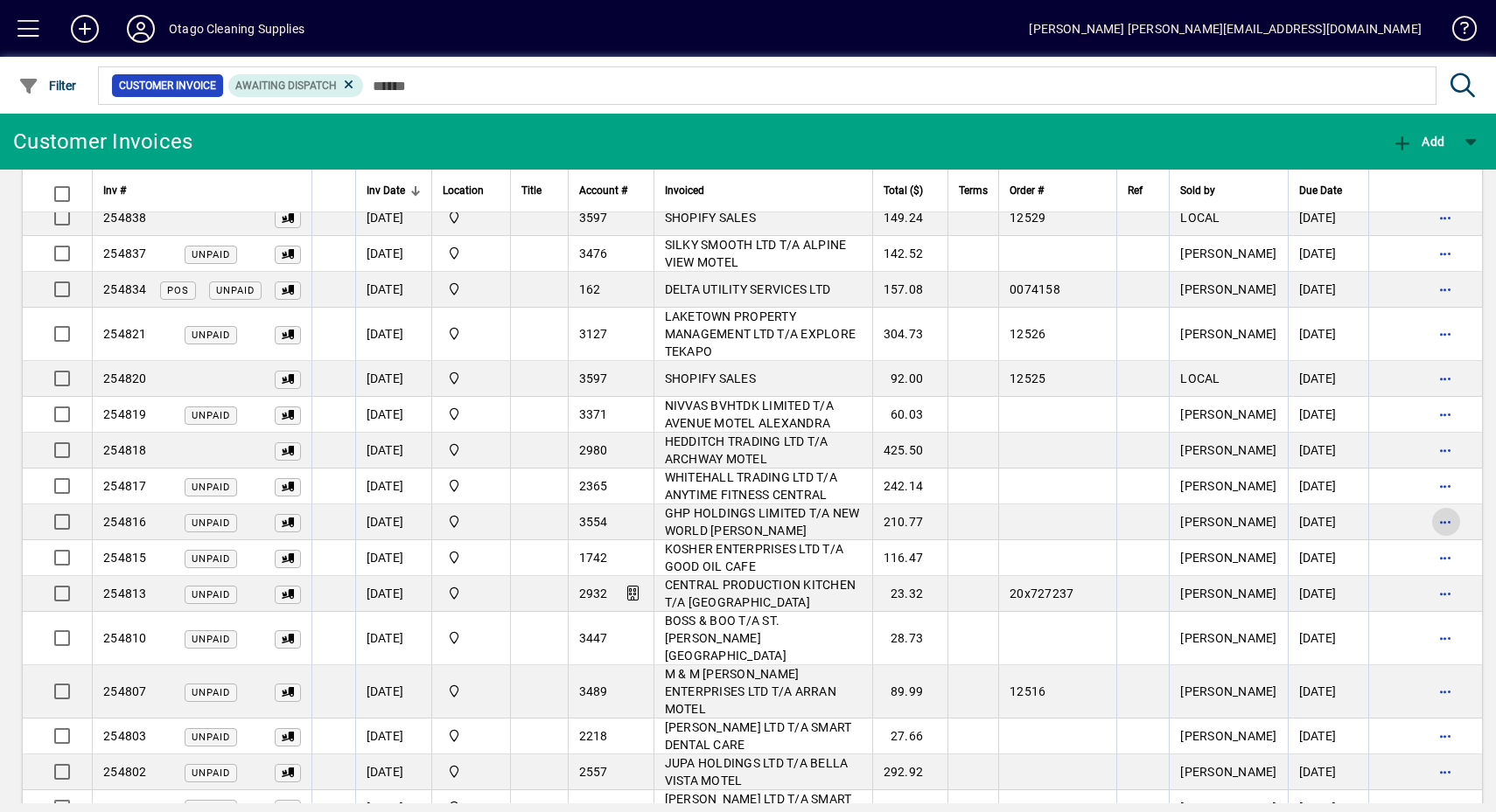
click at [1424, 501] on span "button" at bounding box center [1445, 522] width 42 height 42
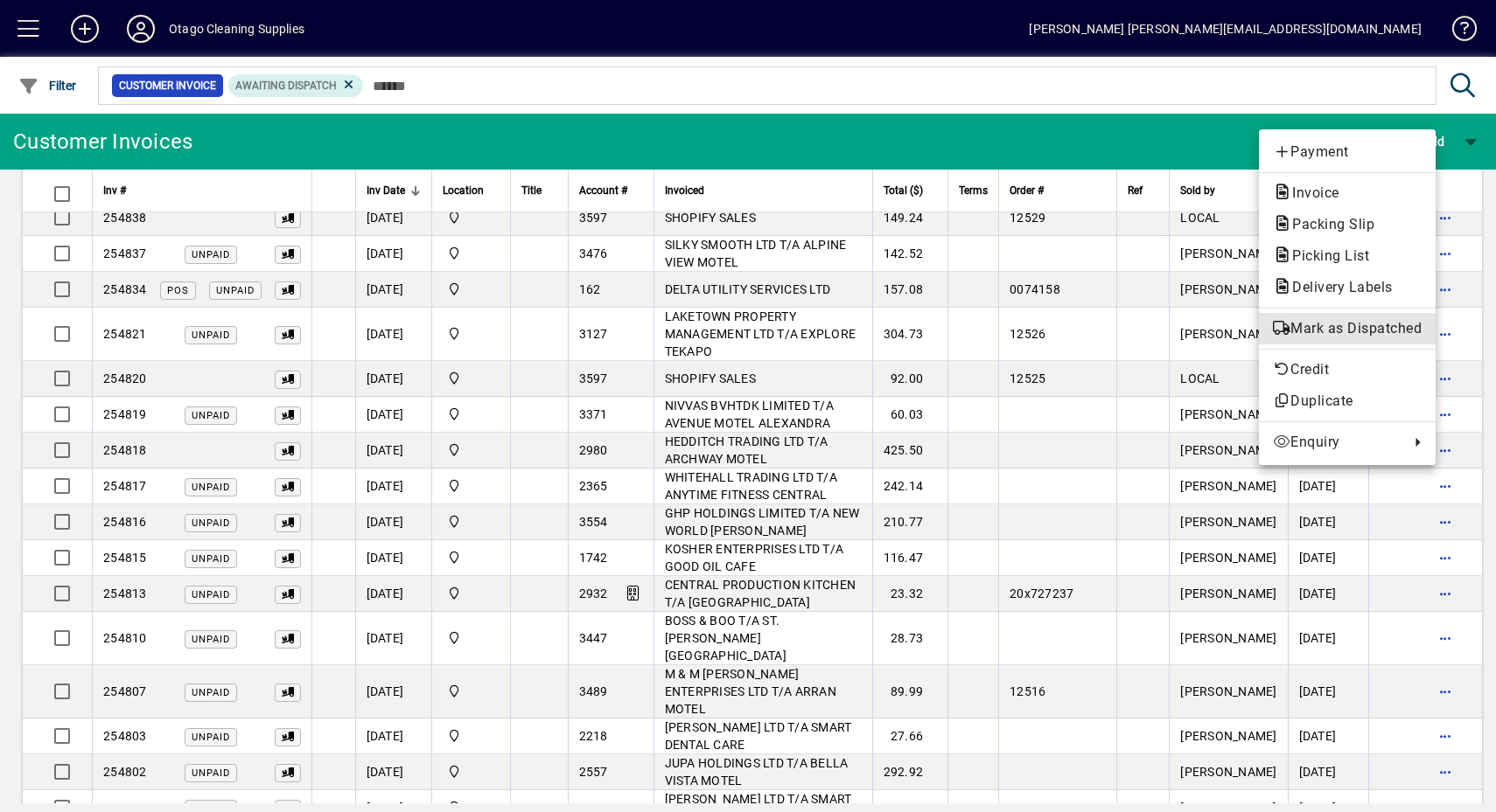
click at [1386, 344] on button "Mark as Dispatched" at bounding box center [1347, 329] width 177 height 32
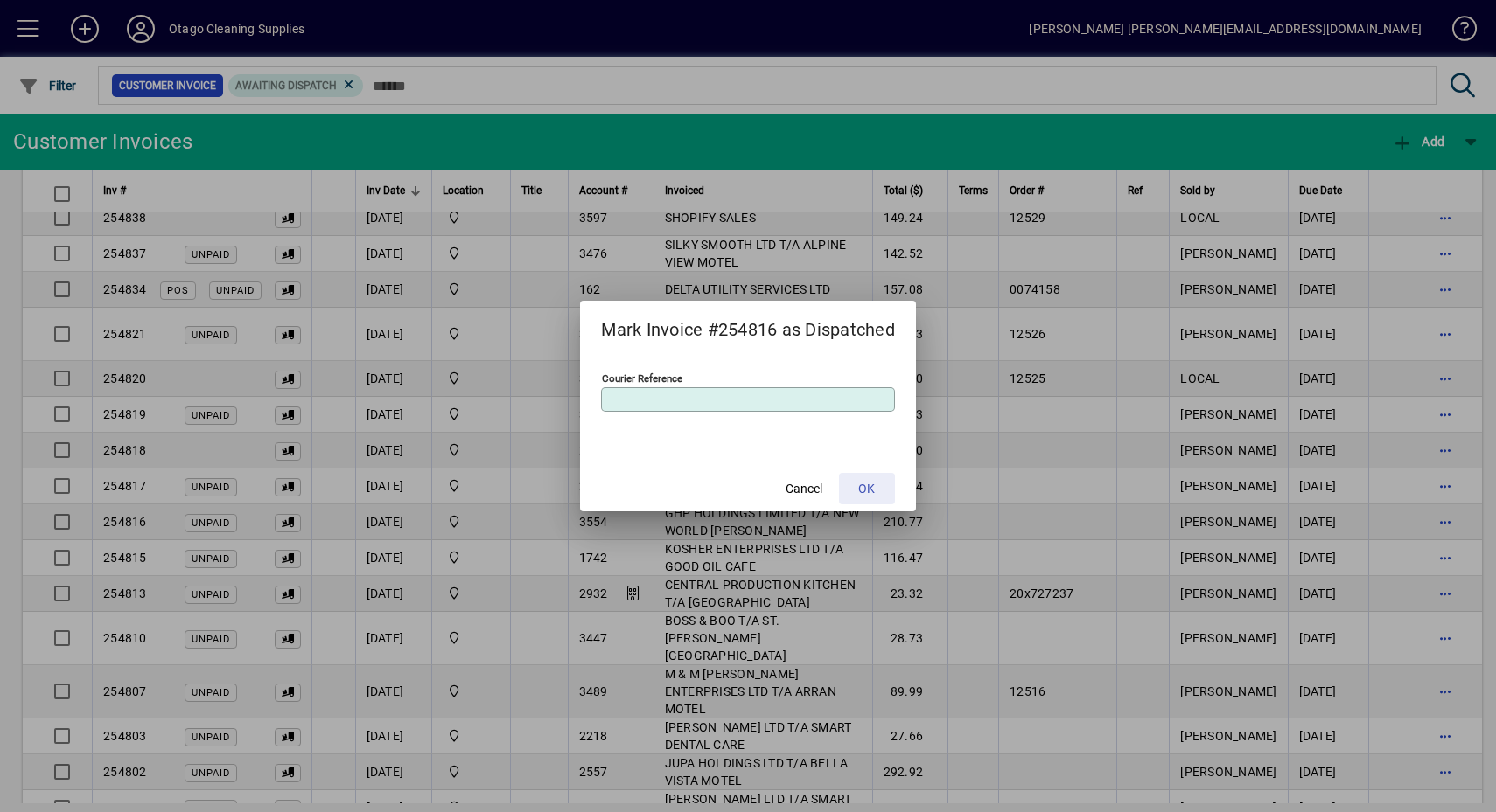
click at [890, 482] on span at bounding box center [867, 489] width 56 height 42
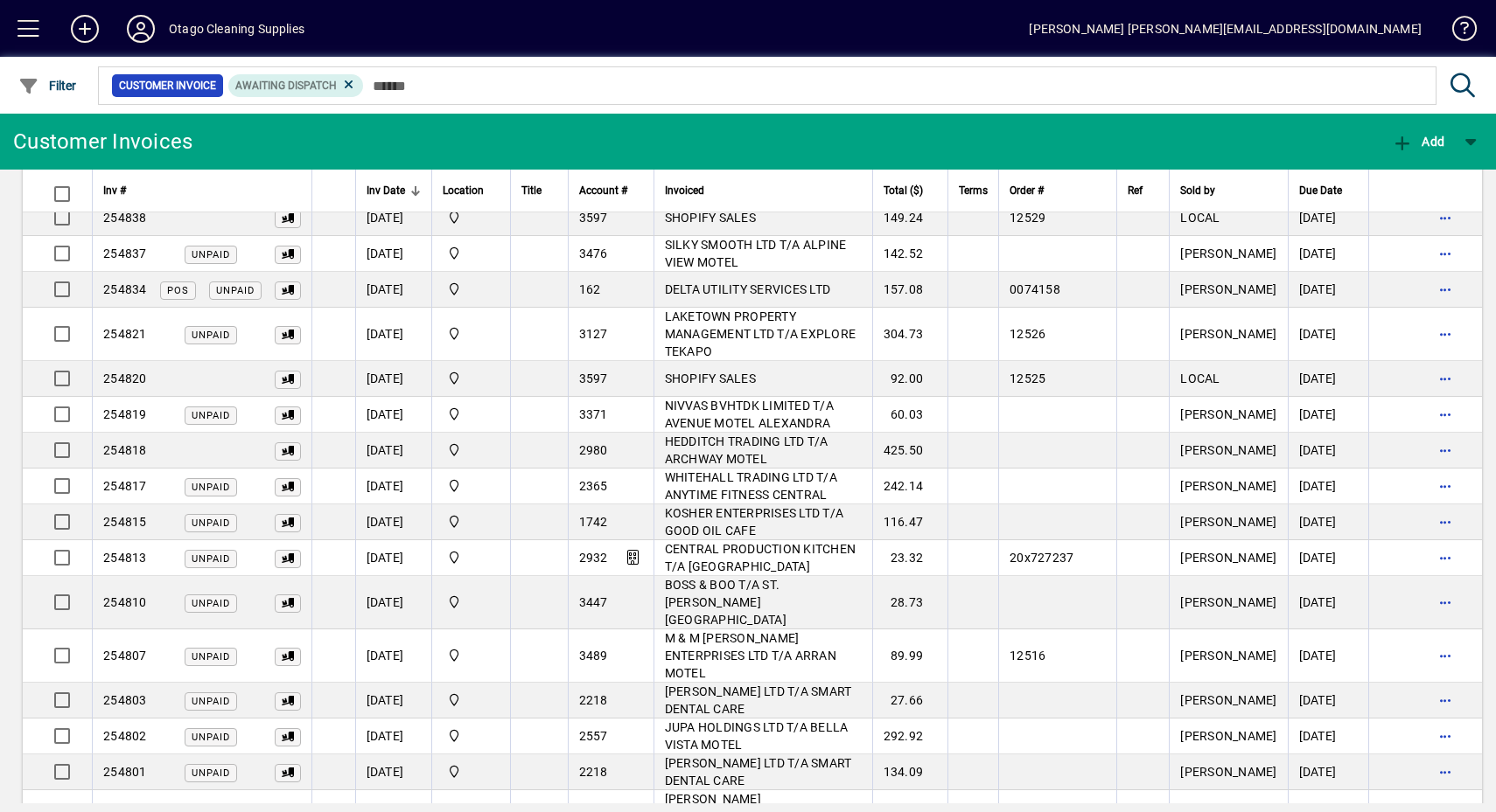
scroll to position [500, 0]
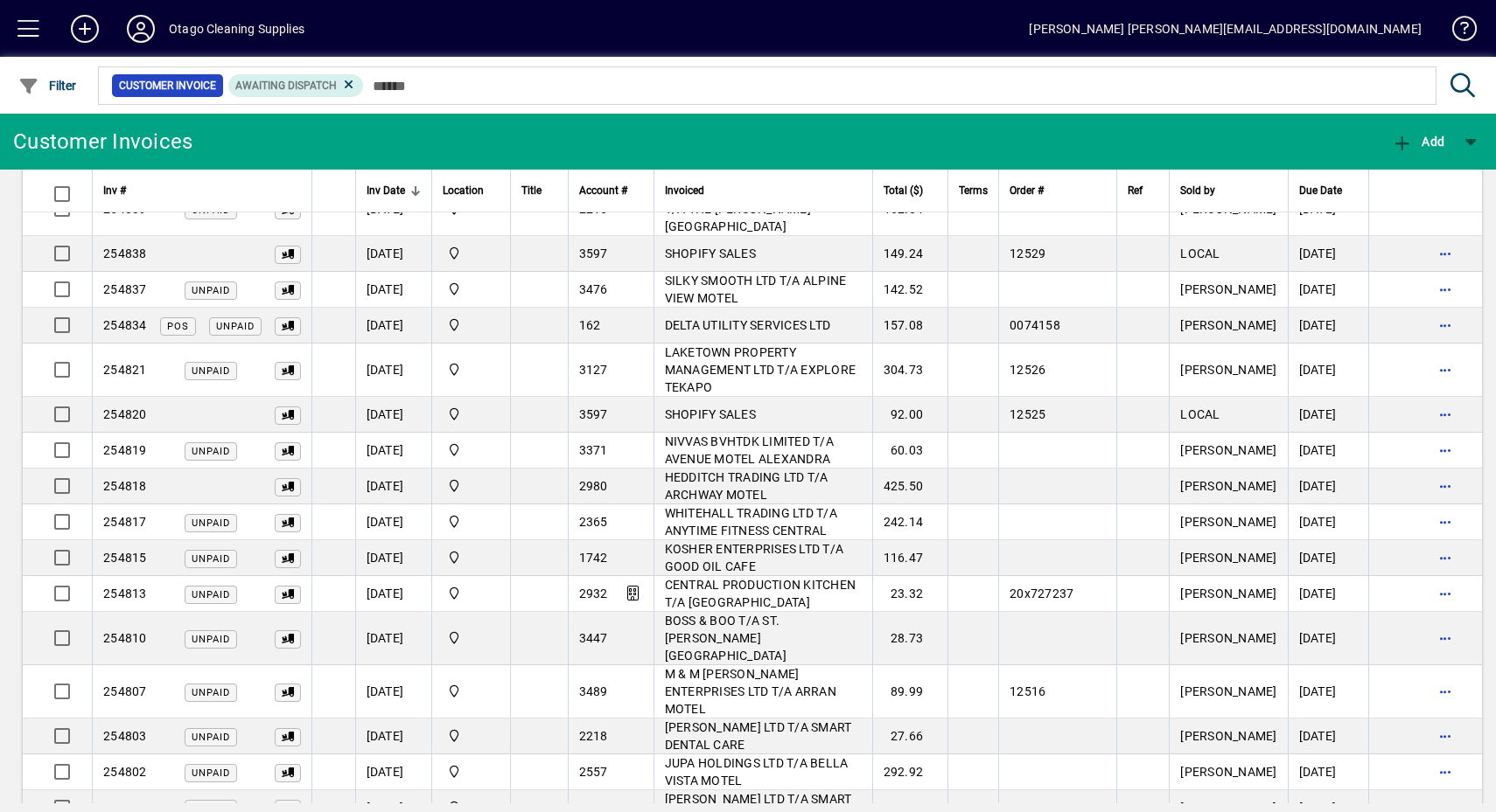
click at [1424, 465] on span "button" at bounding box center [1445, 486] width 42 height 42
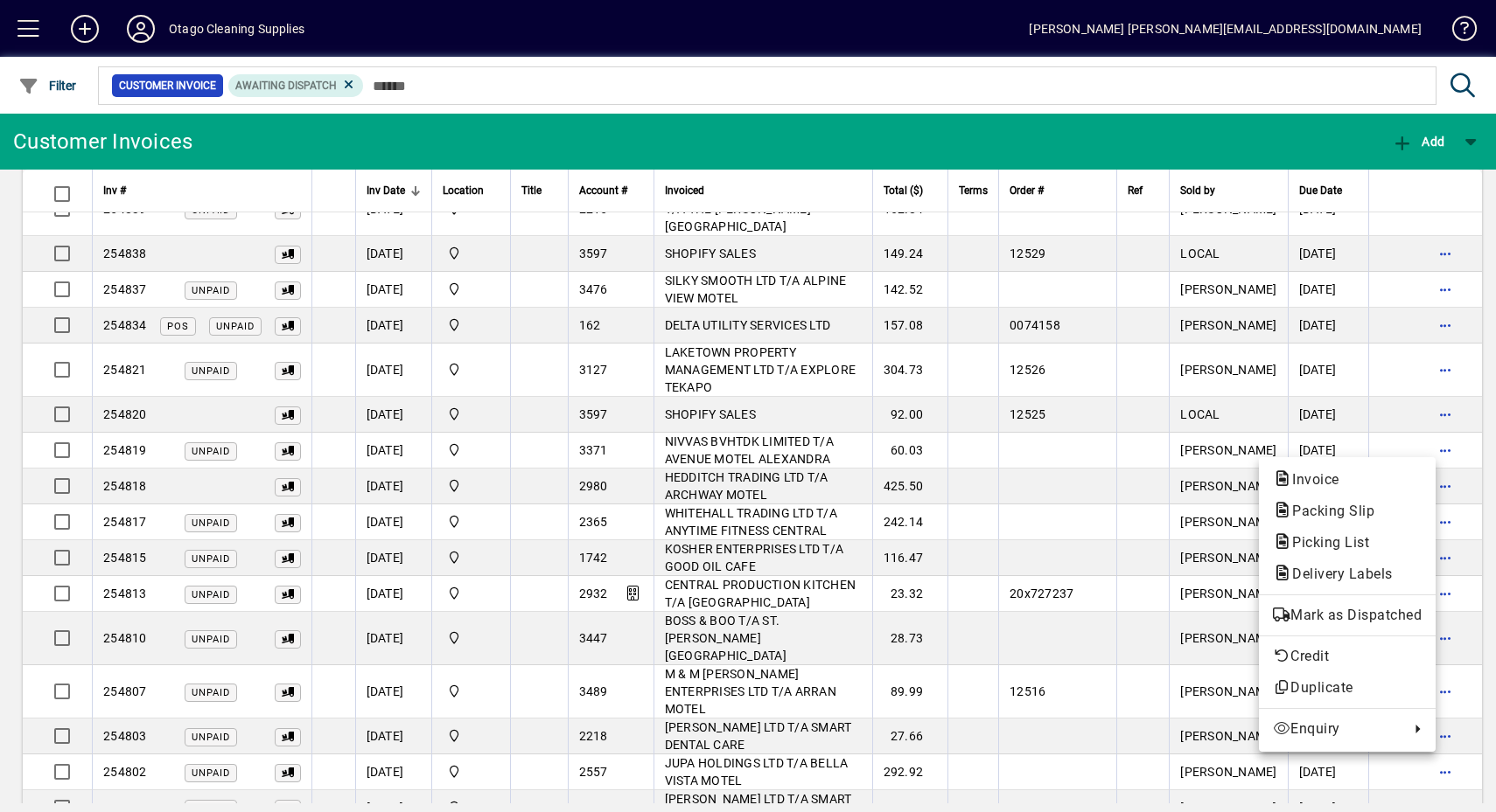
click at [1388, 611] on span "Mark as Dispatched" at bounding box center [1347, 615] width 149 height 21
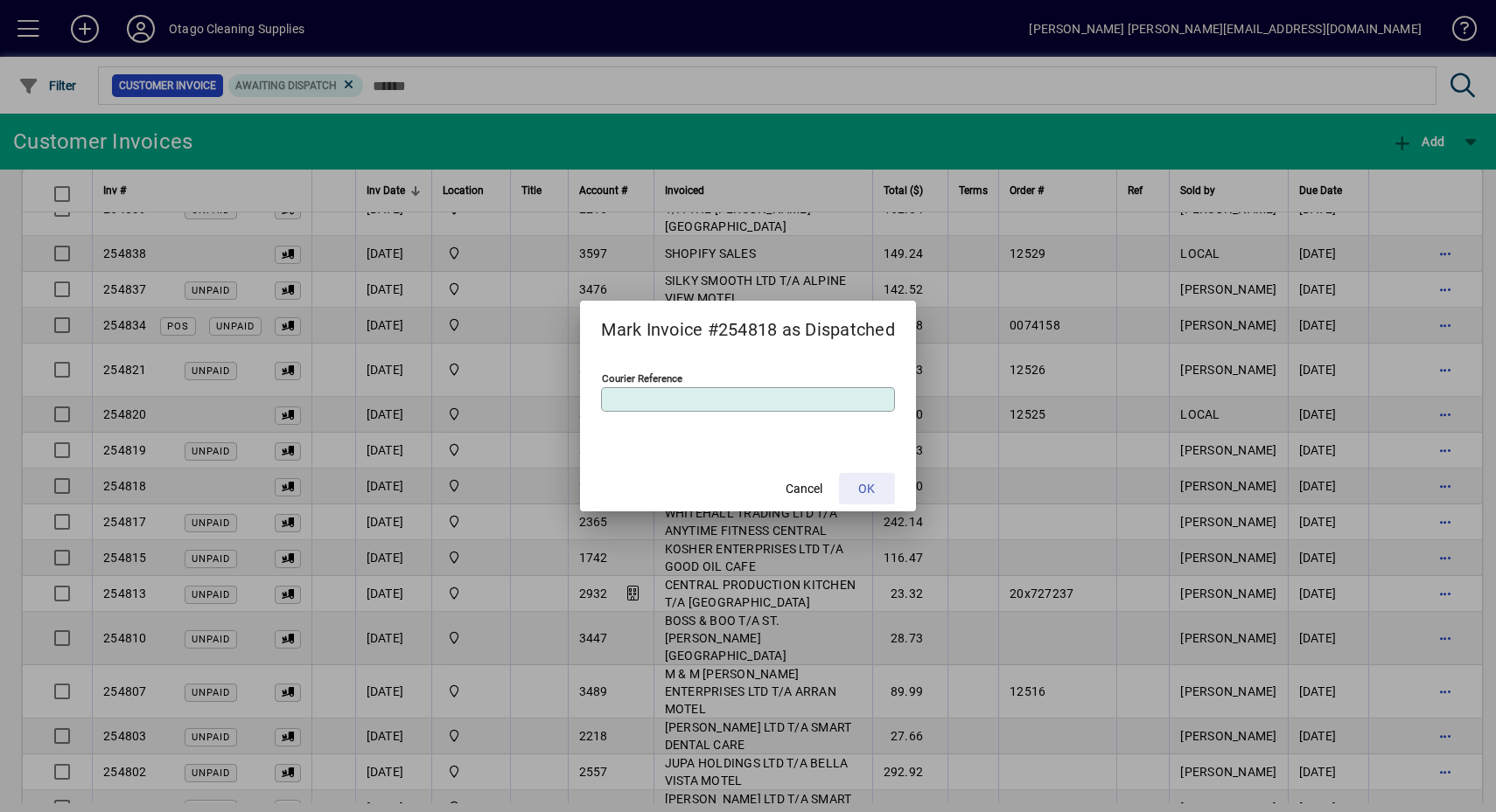
click at [891, 492] on span at bounding box center [867, 489] width 56 height 42
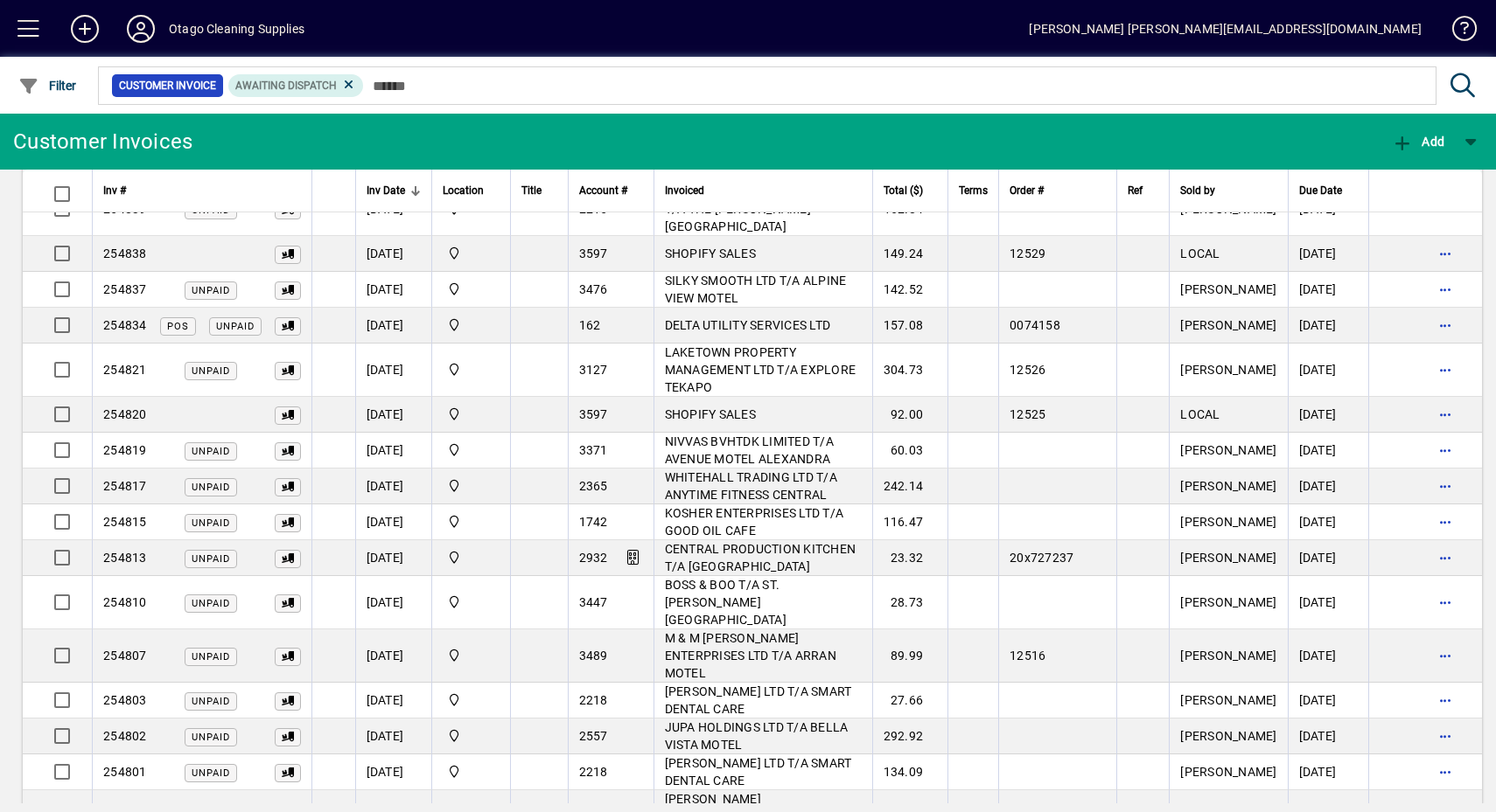
scroll to position [464, 0]
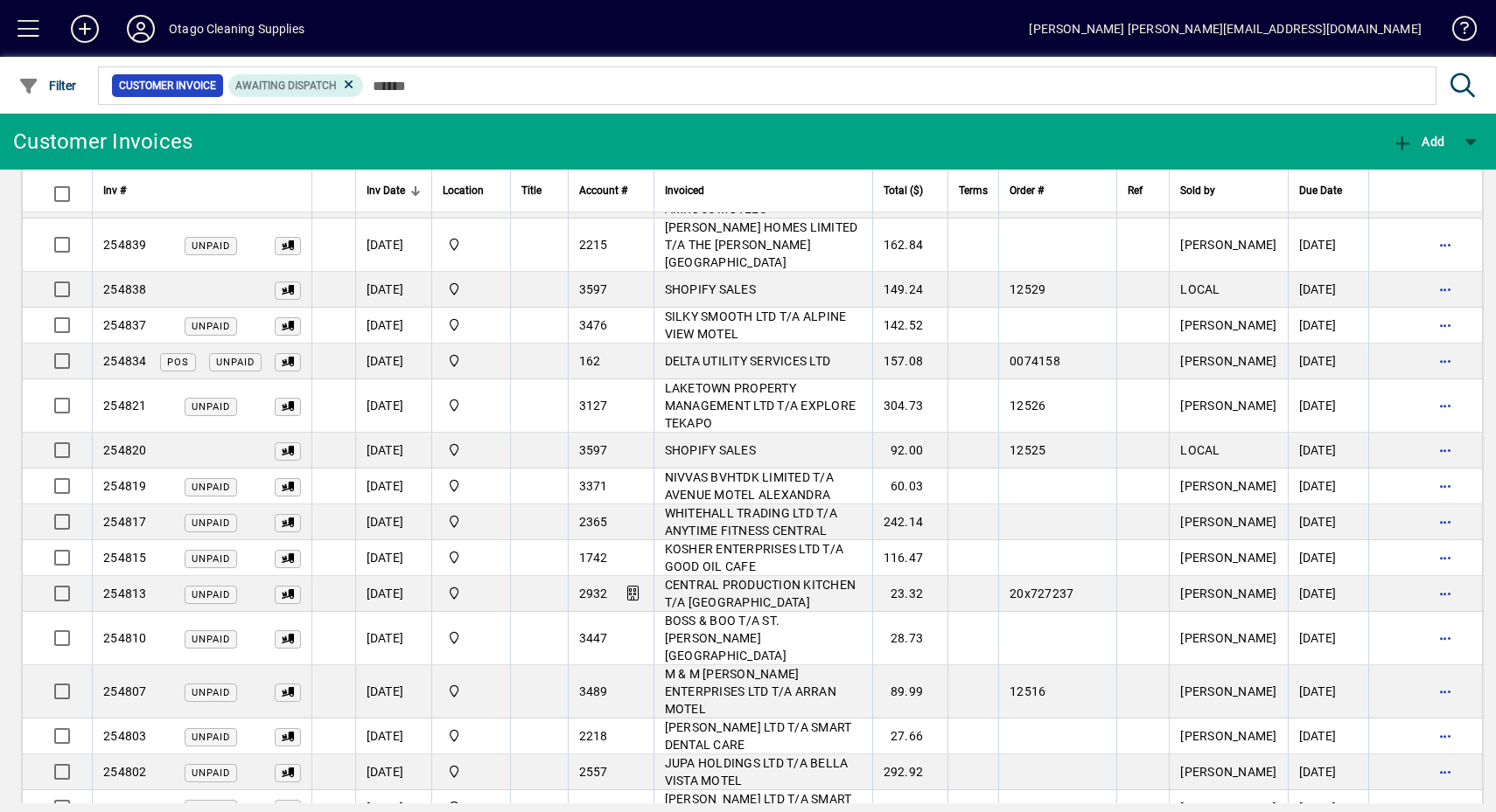
click at [1424, 465] on span "button" at bounding box center [1445, 486] width 42 height 42
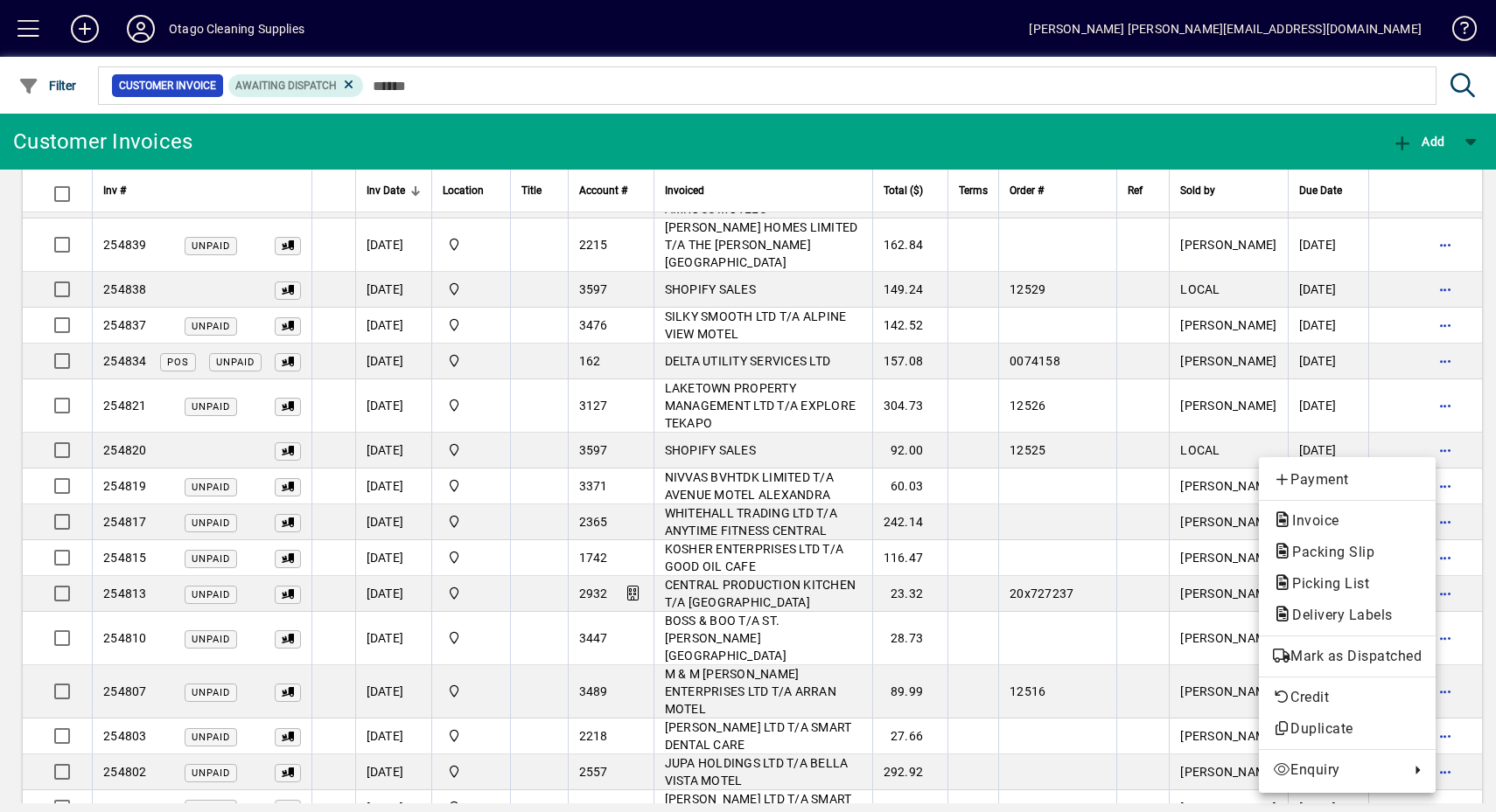
click at [1380, 648] on span "Mark as Dispatched" at bounding box center [1347, 656] width 149 height 21
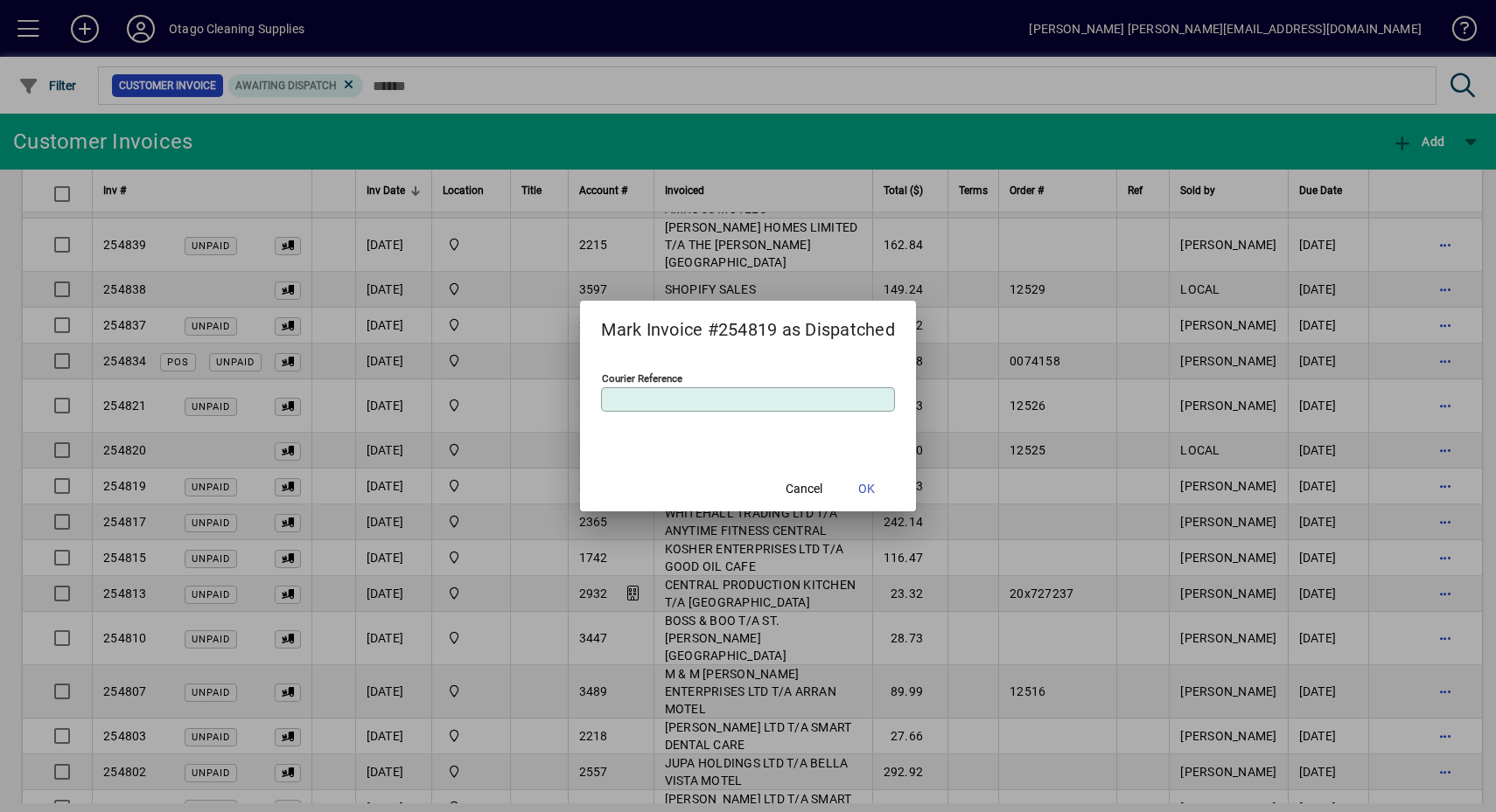
click at [880, 477] on span at bounding box center [867, 489] width 56 height 42
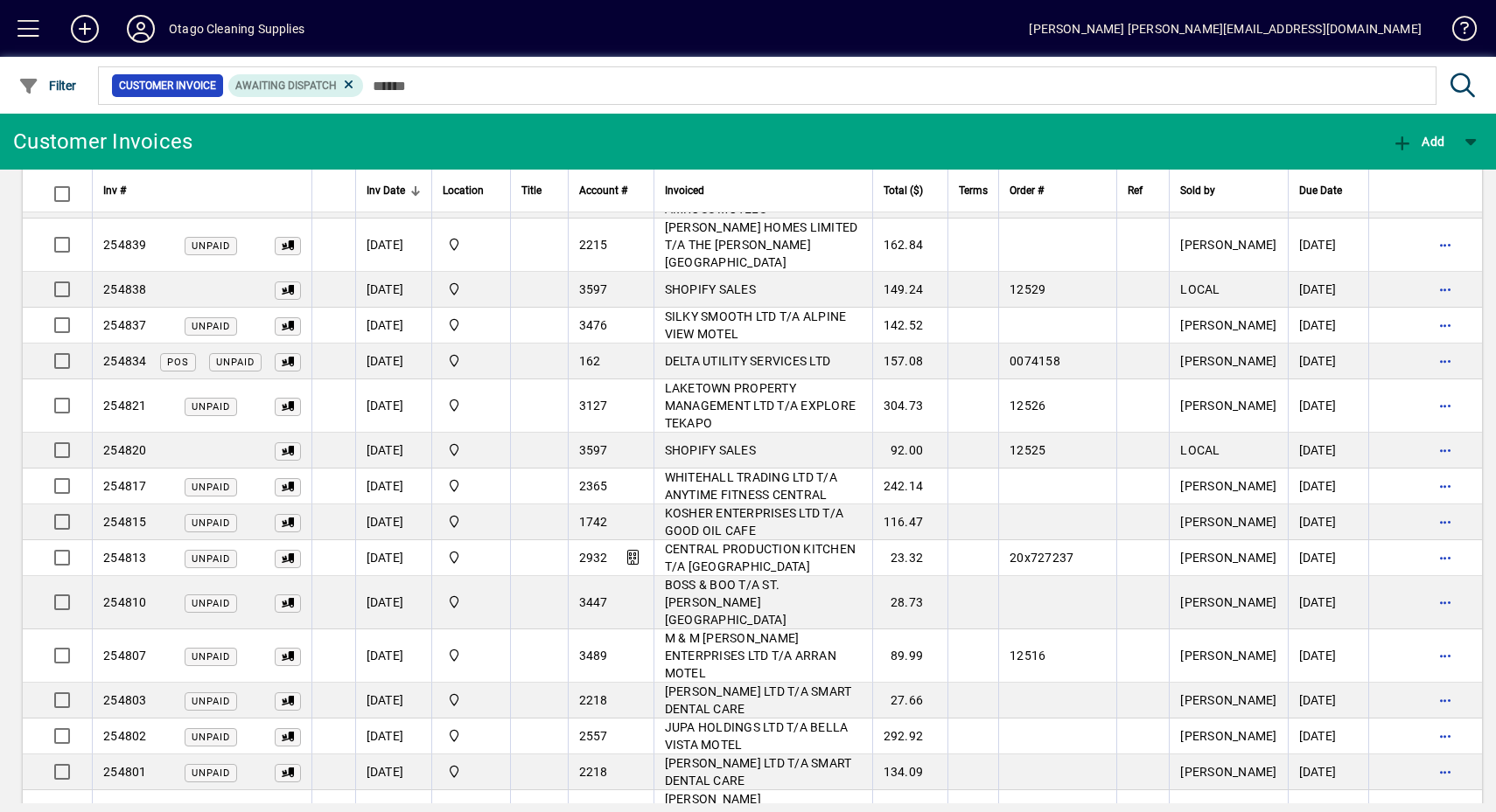
scroll to position [429, 0]
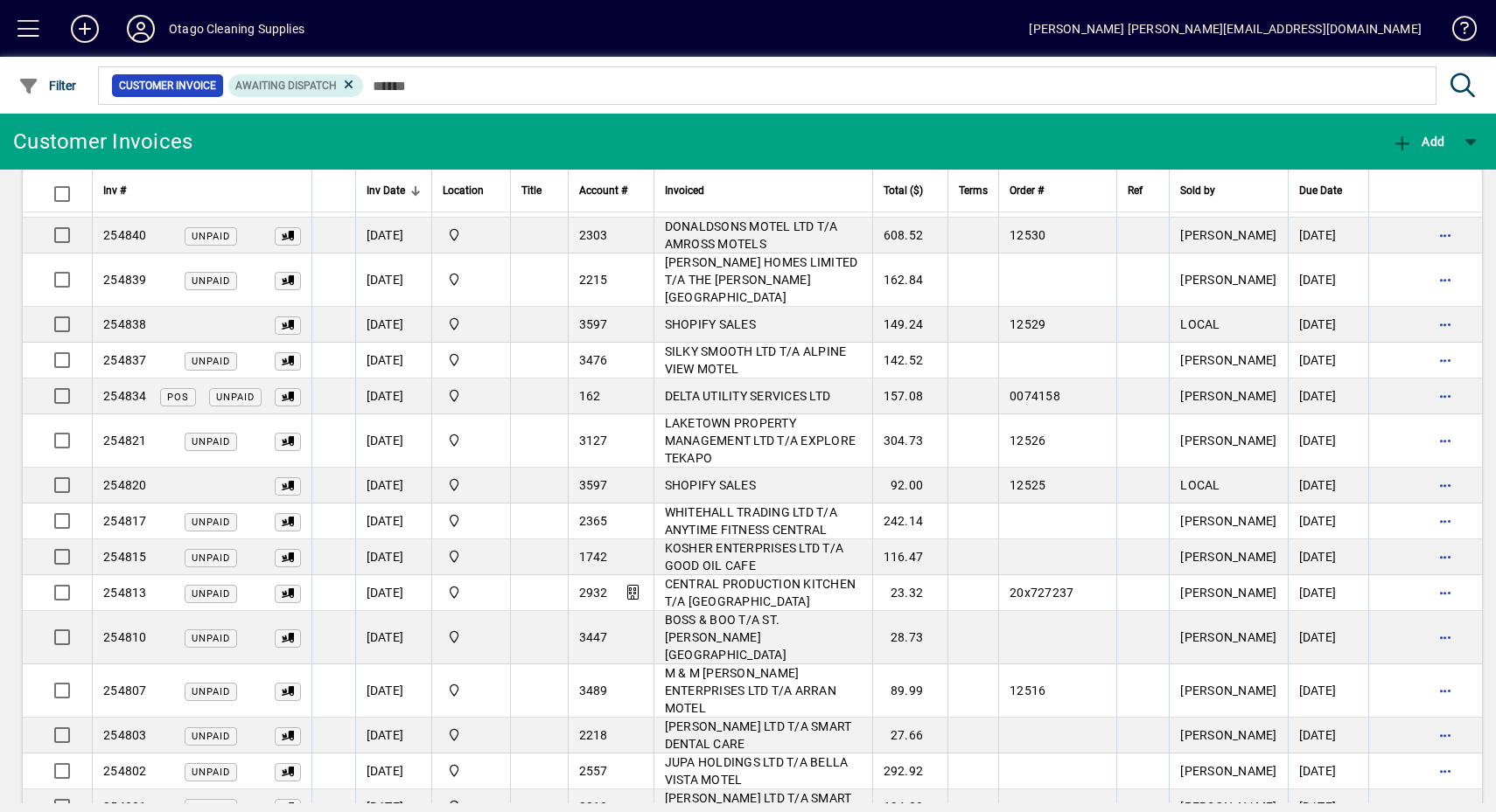
click at [847, 468] on td "SHOPIFY SALES" at bounding box center [762, 486] width 219 height 36
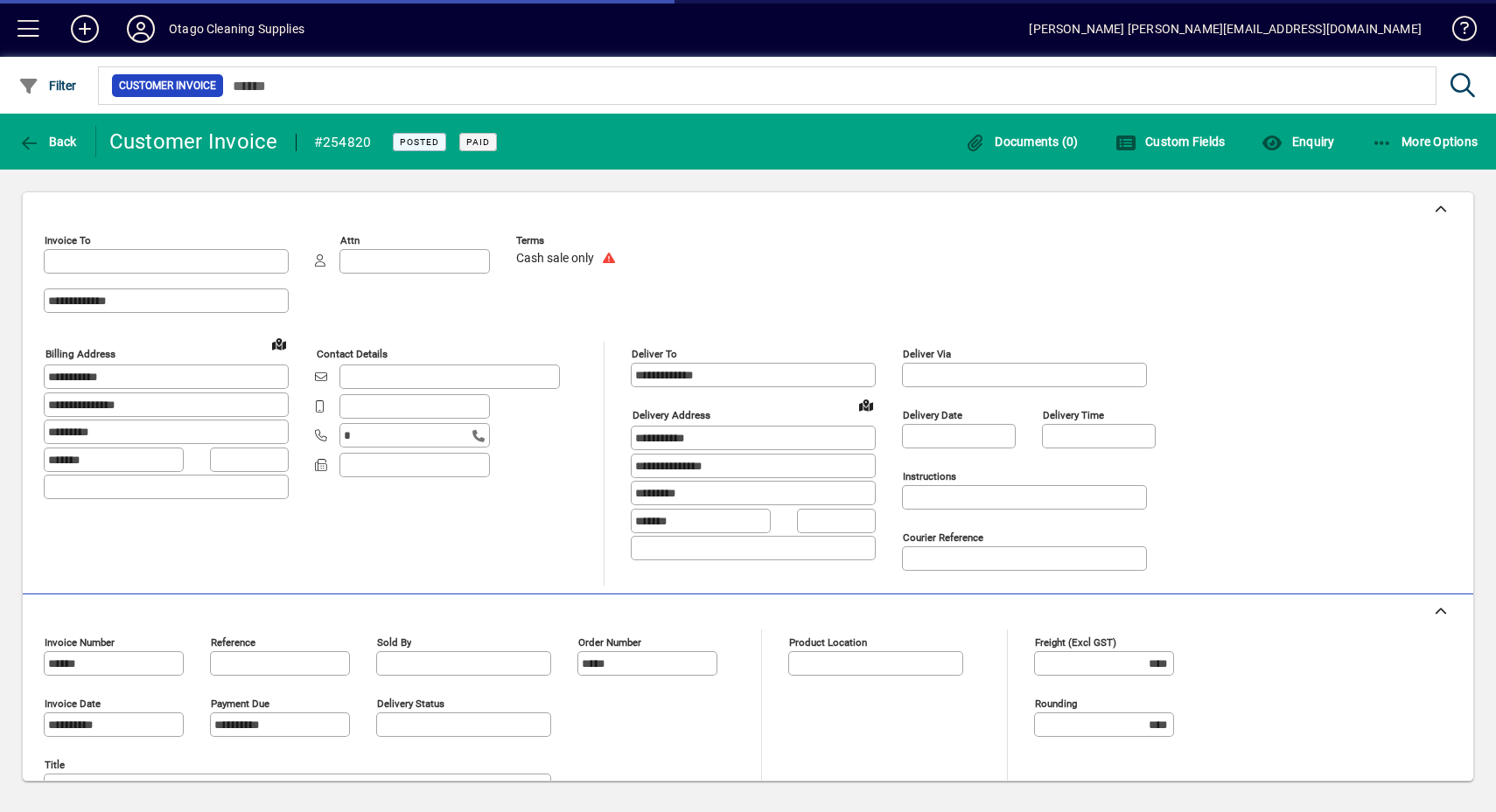
type input "**********"
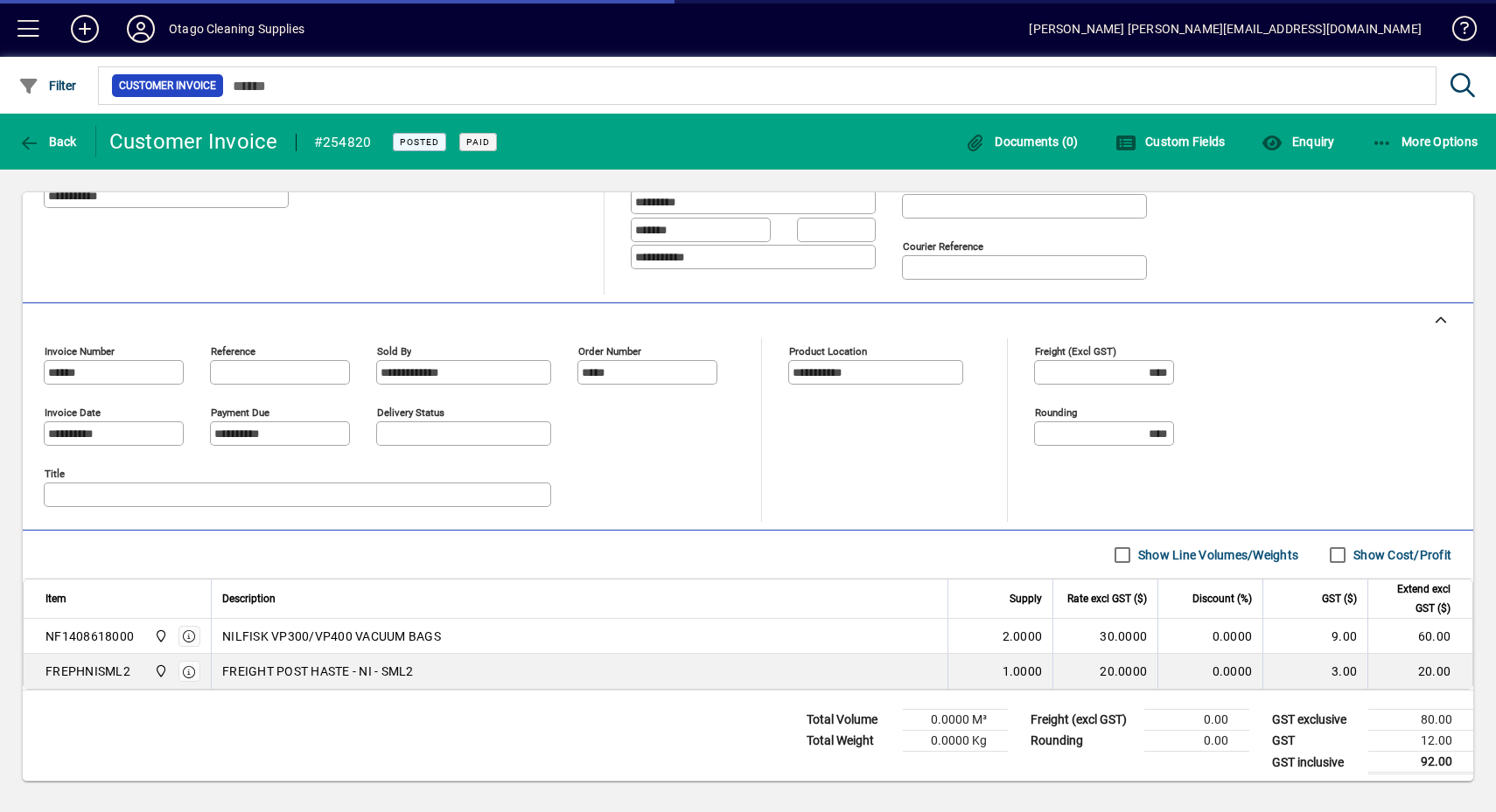
scroll to position [291, 0]
click at [1450, 144] on span "More Options" at bounding box center [1424, 142] width 106 height 14
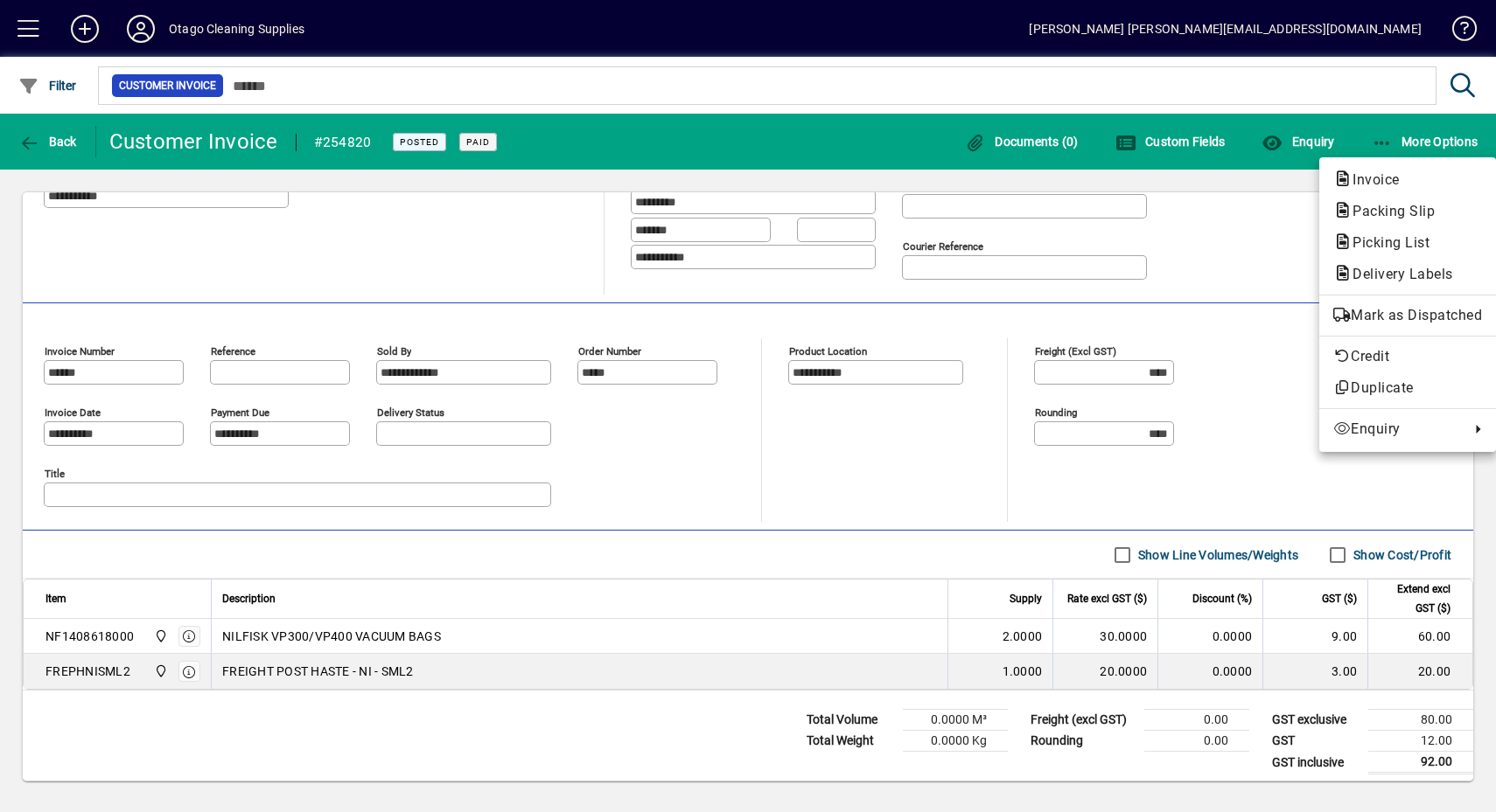
click at [1378, 303] on button "Mark as Dispatched" at bounding box center [1408, 316] width 177 height 32
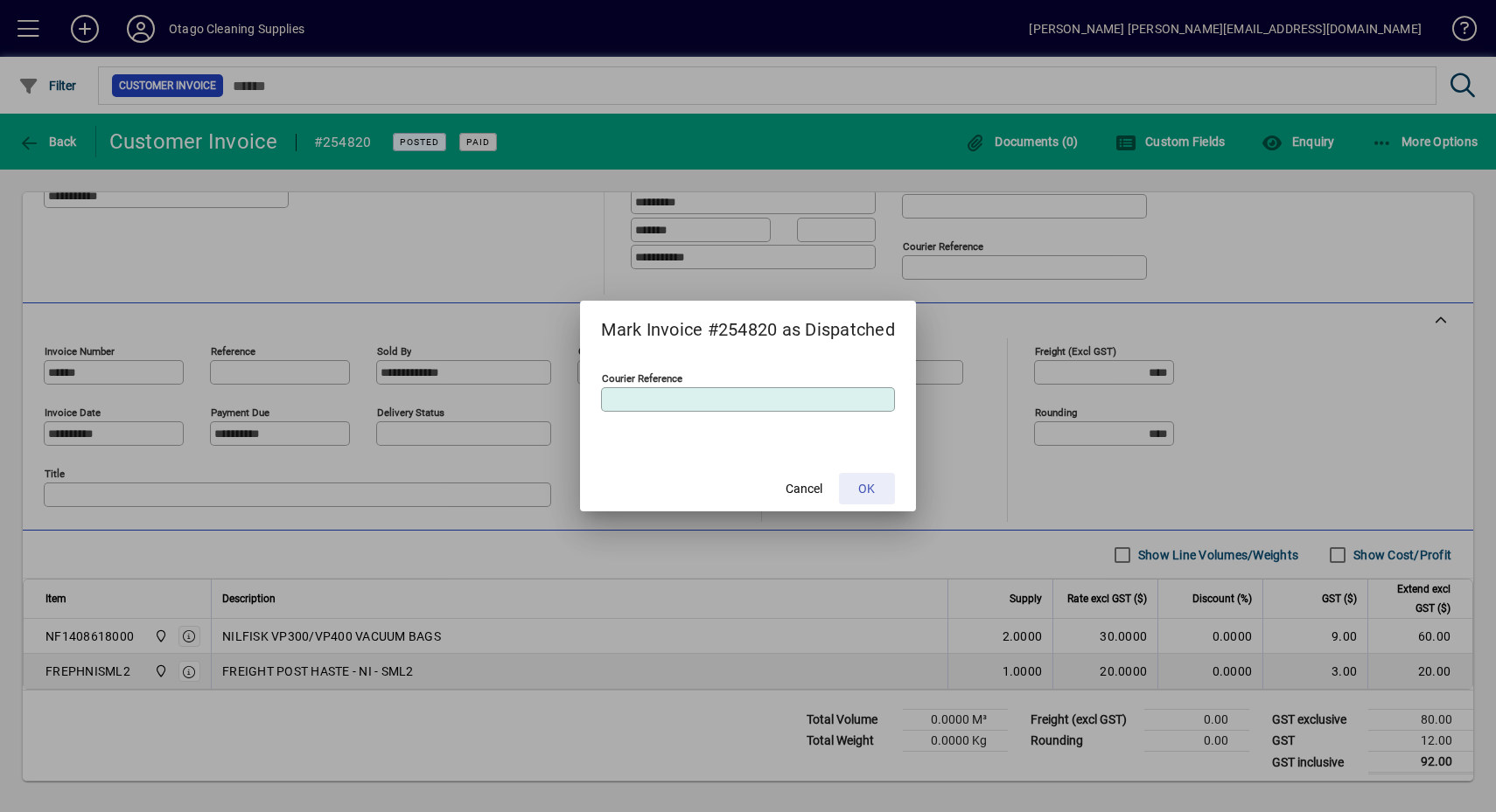
click at [870, 472] on span at bounding box center [867, 489] width 56 height 42
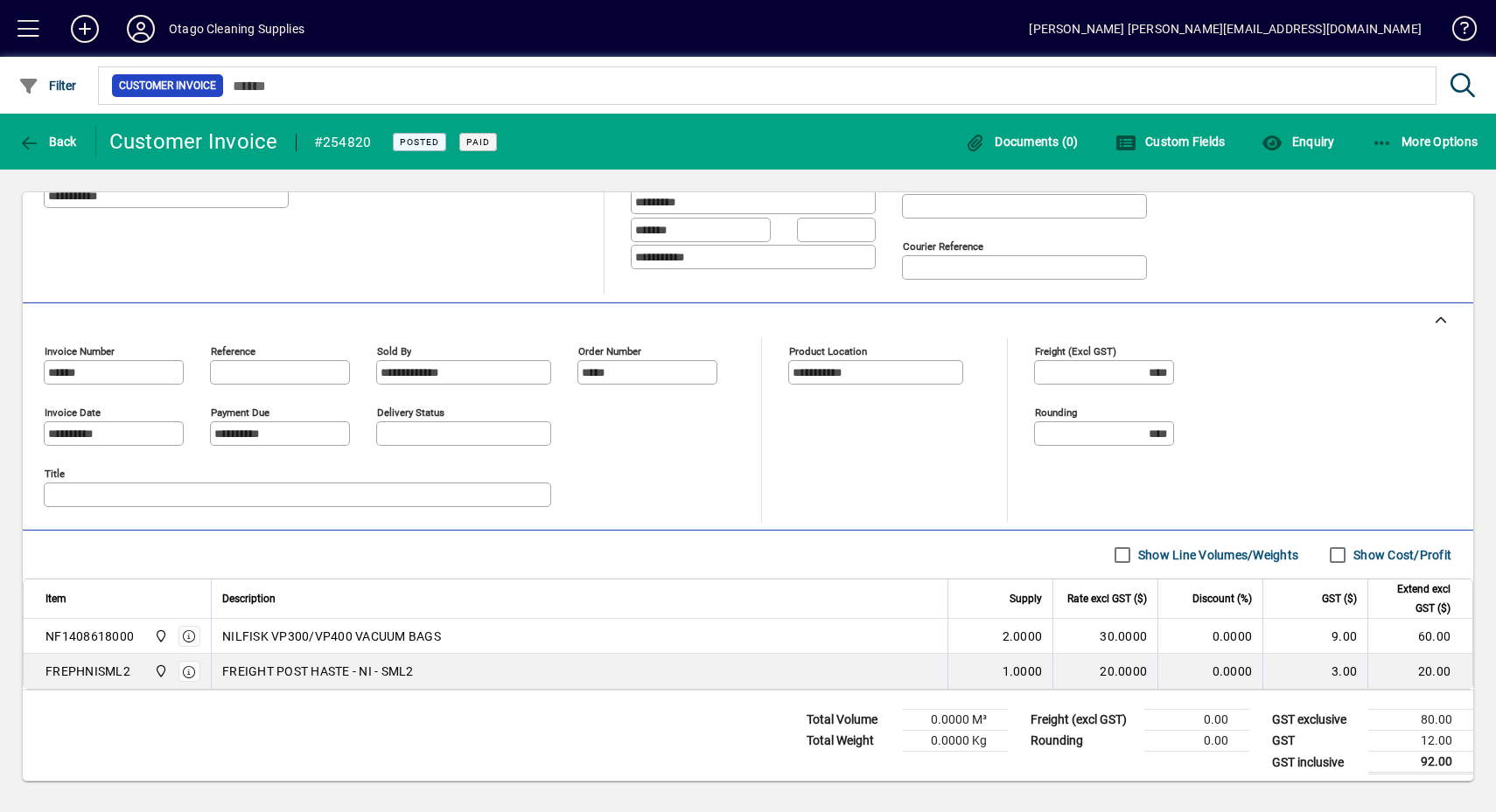
click at [23, 127] on span "button" at bounding box center [48, 141] width 68 height 42
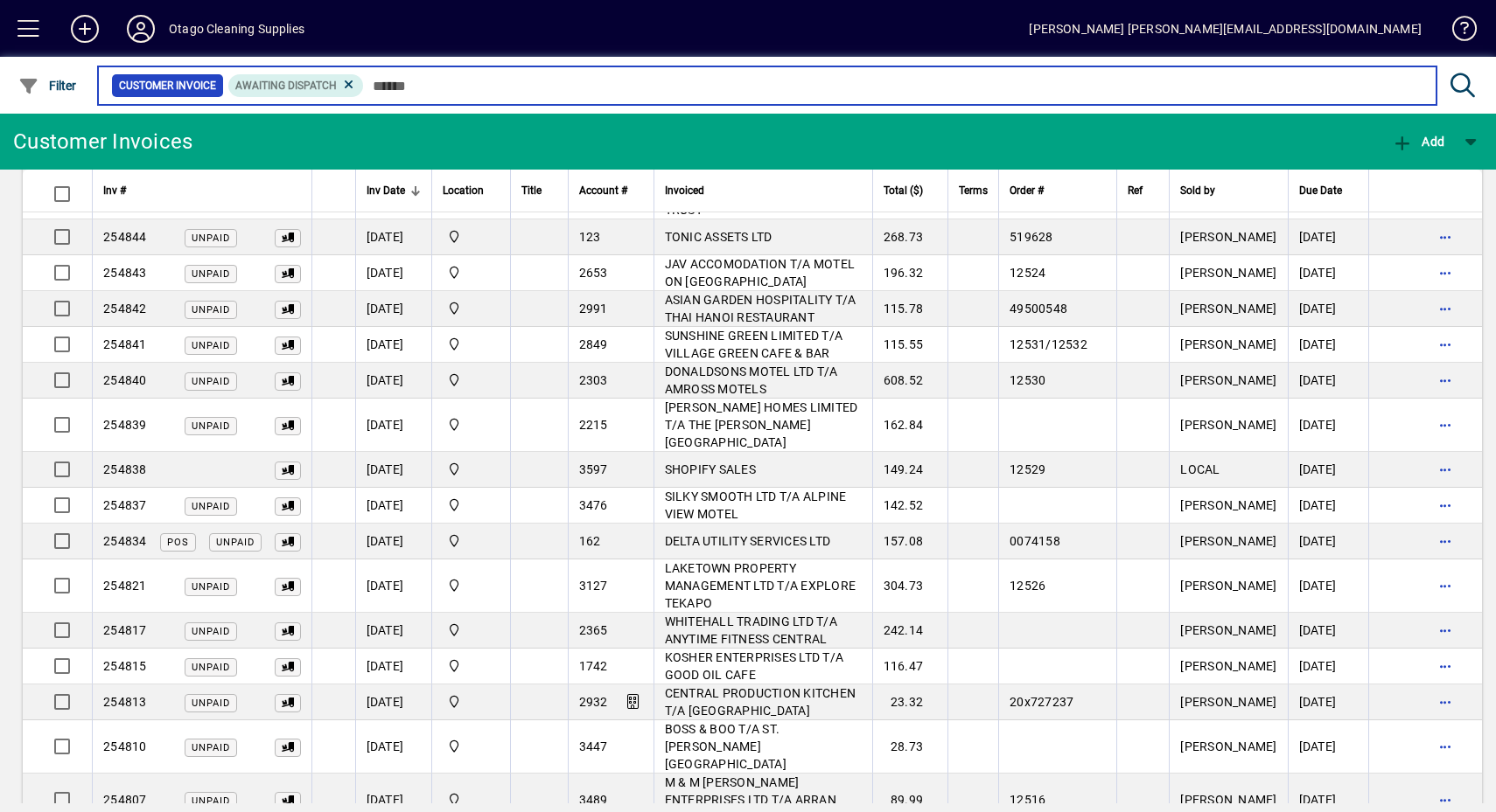
scroll to position [394, 0]
